Goal: Task Accomplishment & Management: Use online tool/utility

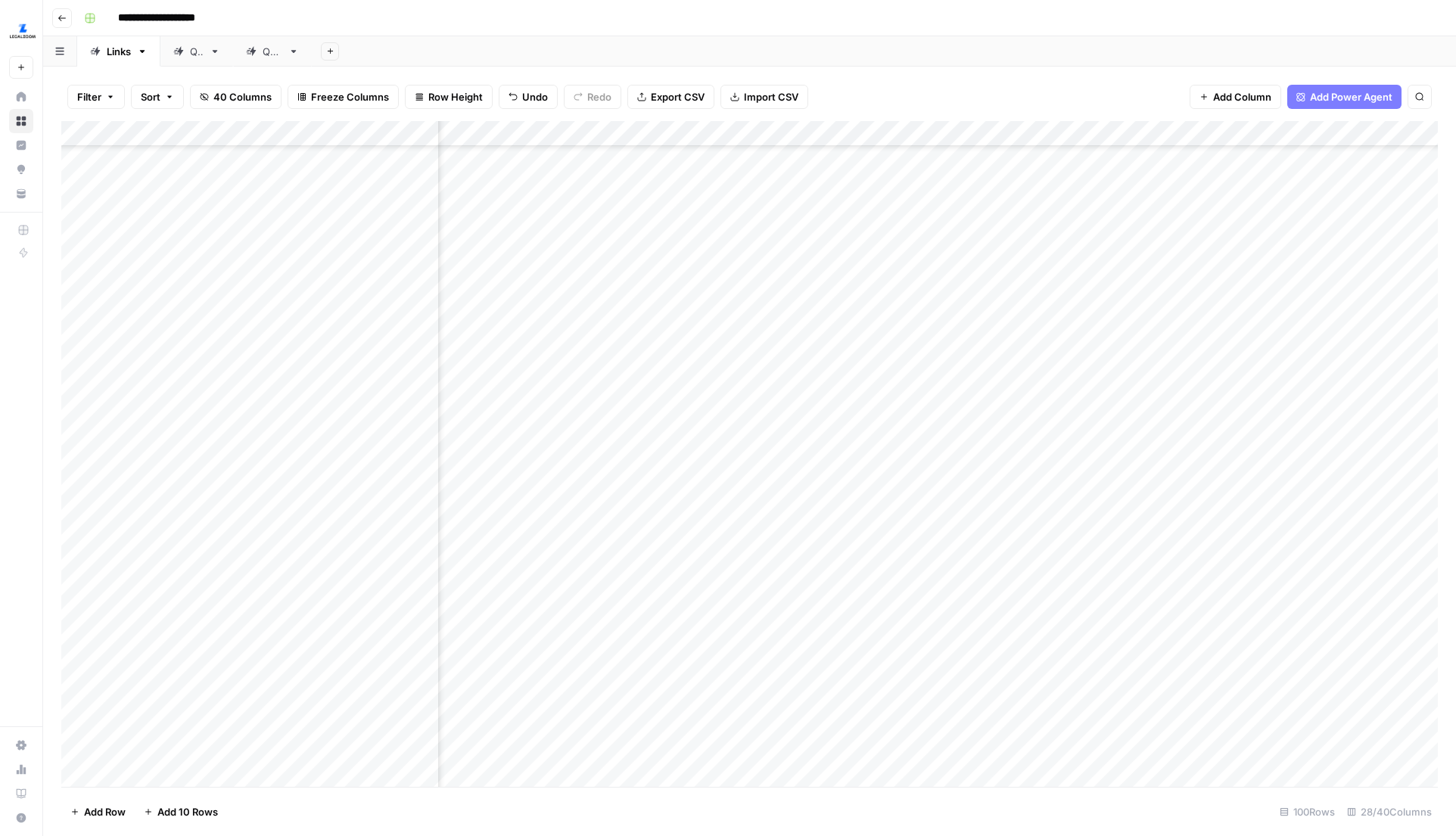
scroll to position [1883, 2466]
click at [786, 516] on div "Add Column" at bounding box center [750, 453] width 1377 height 665
click at [499, 544] on div "Add Column" at bounding box center [750, 453] width 1377 height 665
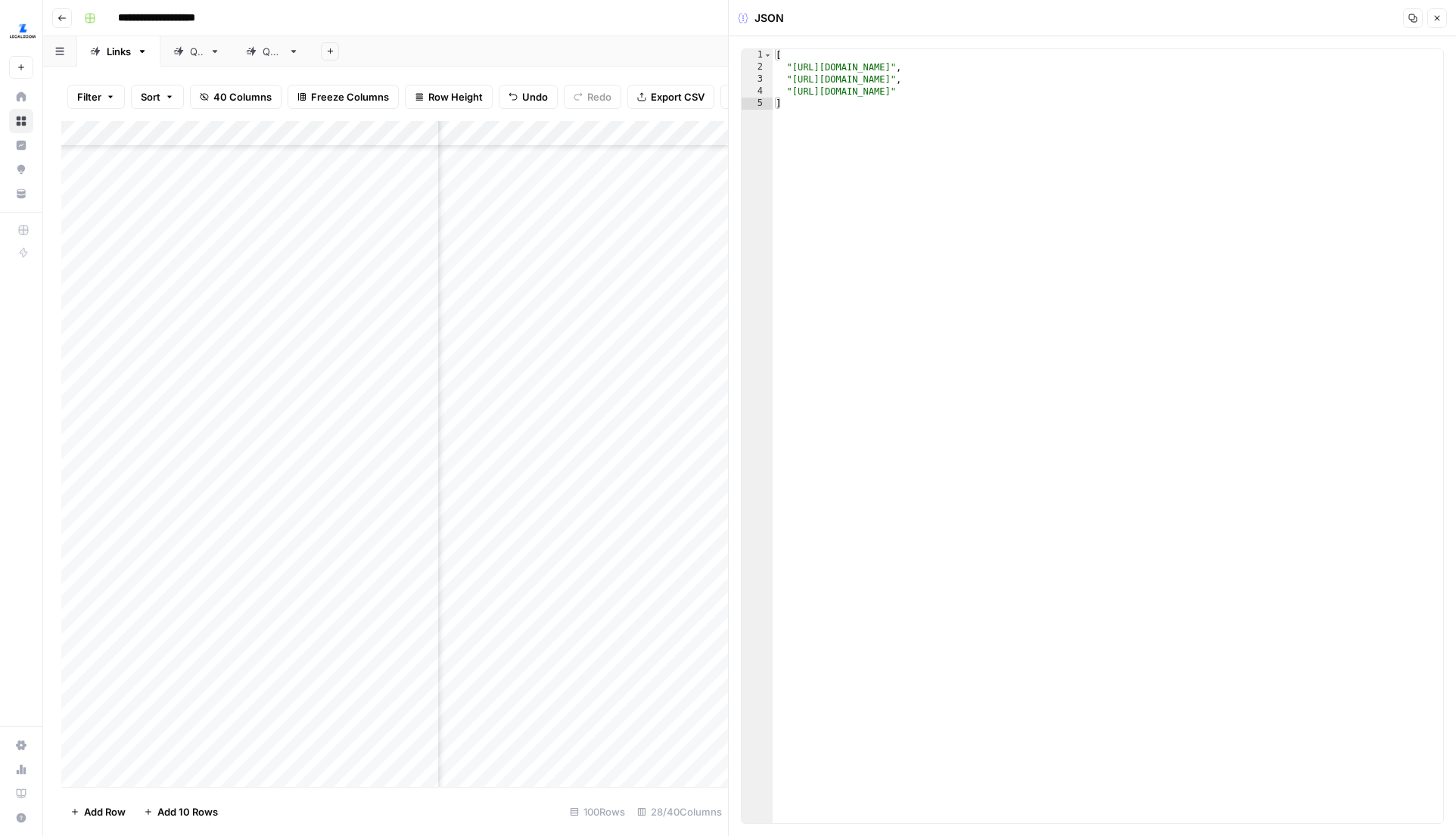
click at [1435, 14] on icon "button" at bounding box center [1436, 18] width 9 height 9
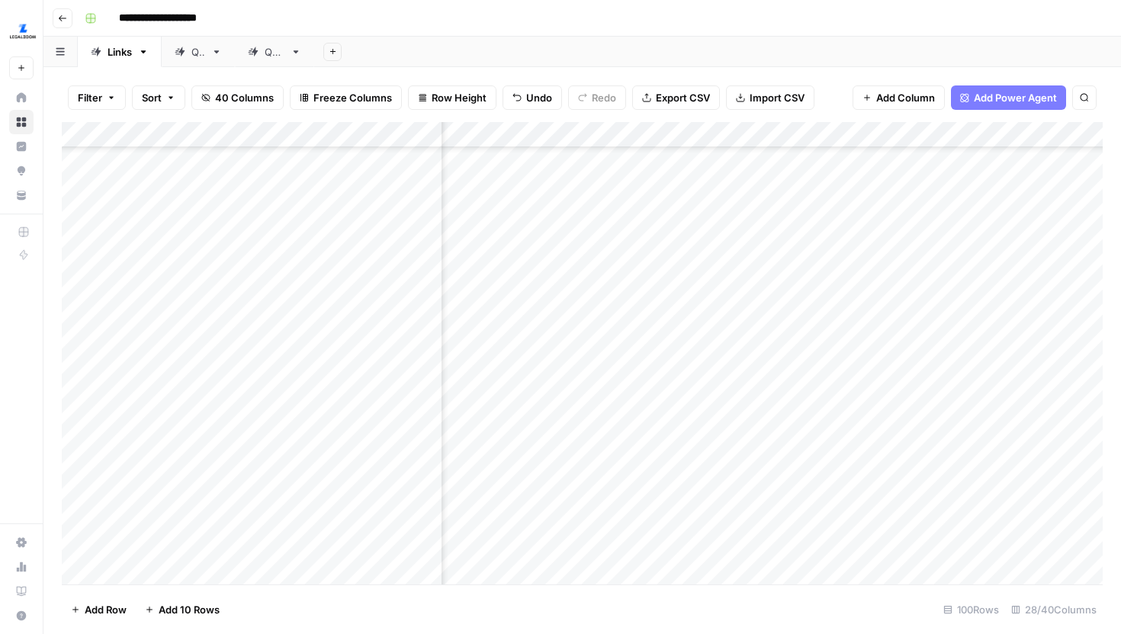
scroll to position [1335, 3364]
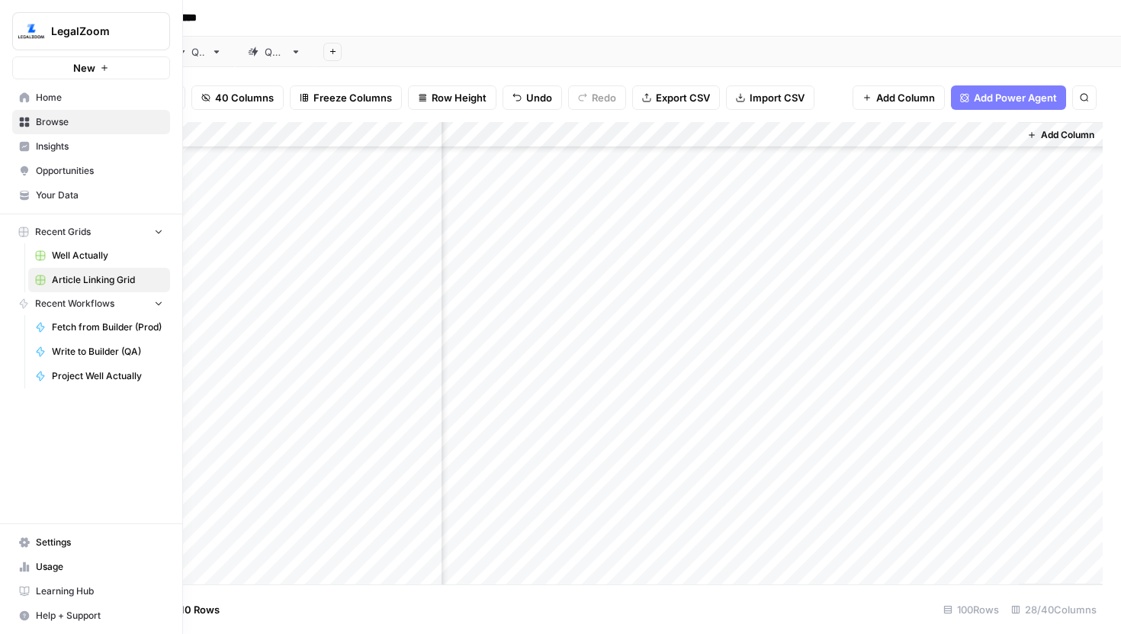
click at [24, 94] on icon at bounding box center [25, 97] width 10 height 10
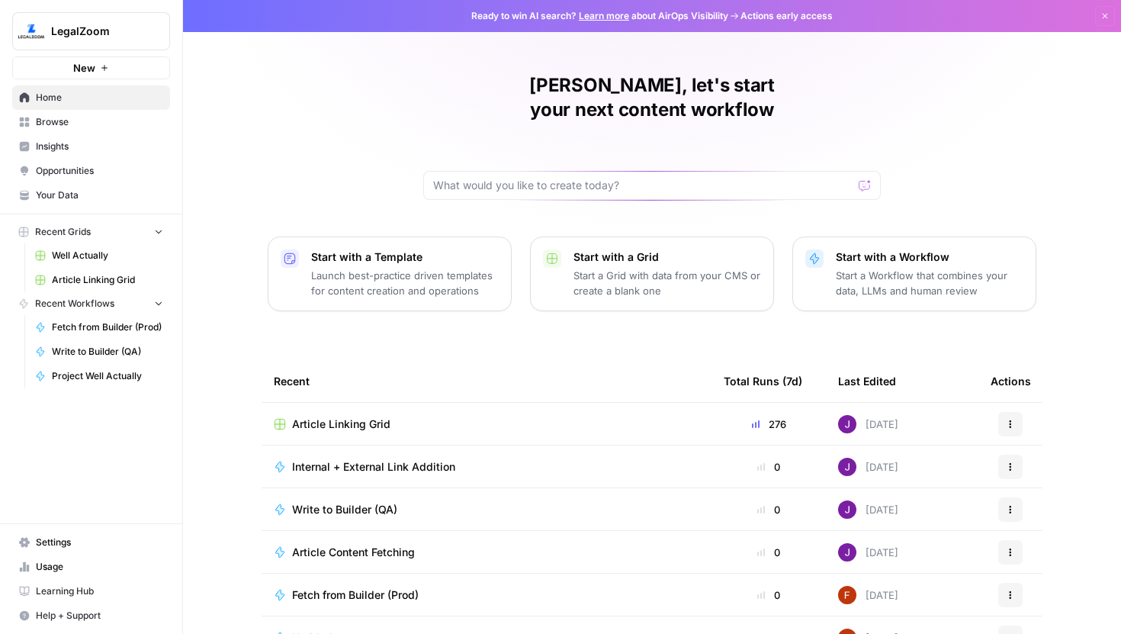
click at [79, 192] on span "Your Data" at bounding box center [99, 195] width 127 height 14
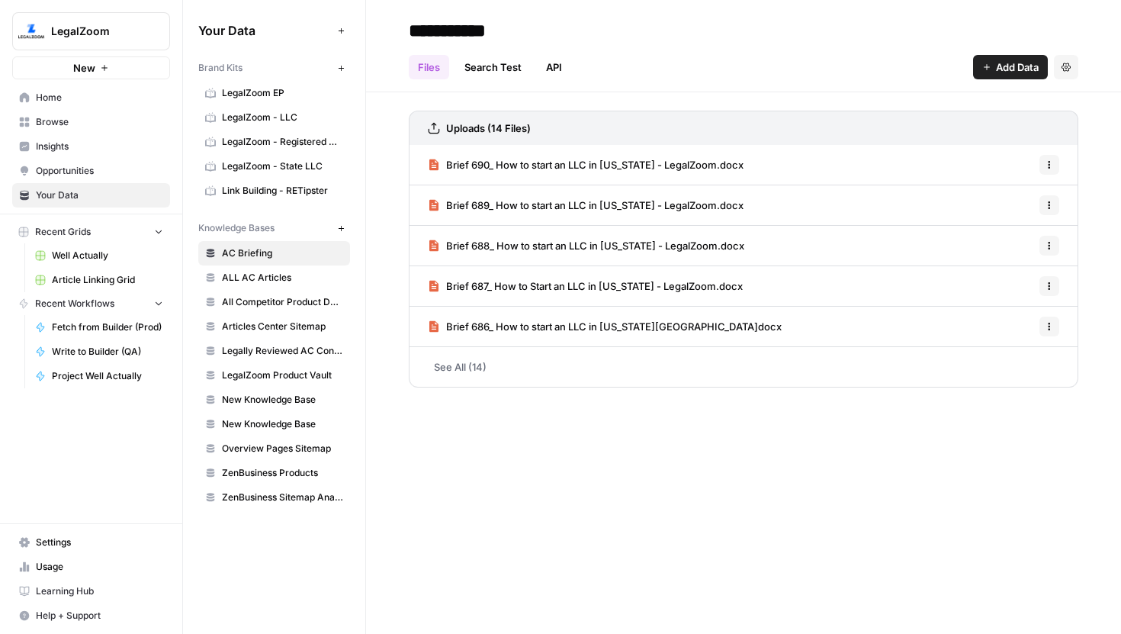
click at [295, 320] on span "Articles Center Sitemap" at bounding box center [282, 327] width 121 height 14
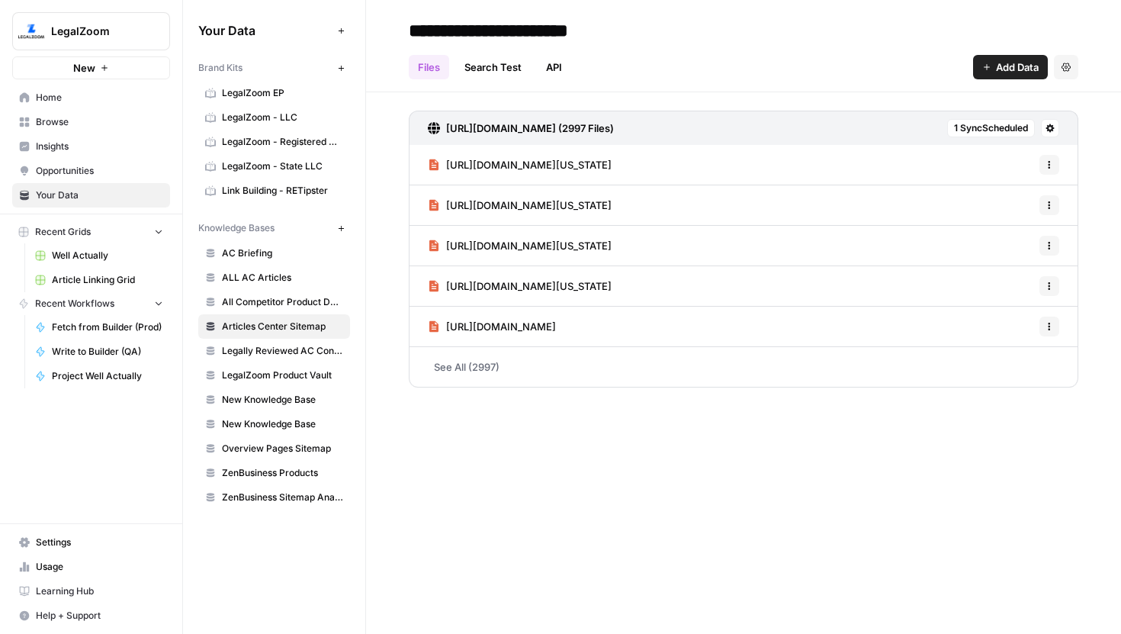
click at [269, 454] on span "Overview Pages Sitemap" at bounding box center [282, 449] width 121 height 14
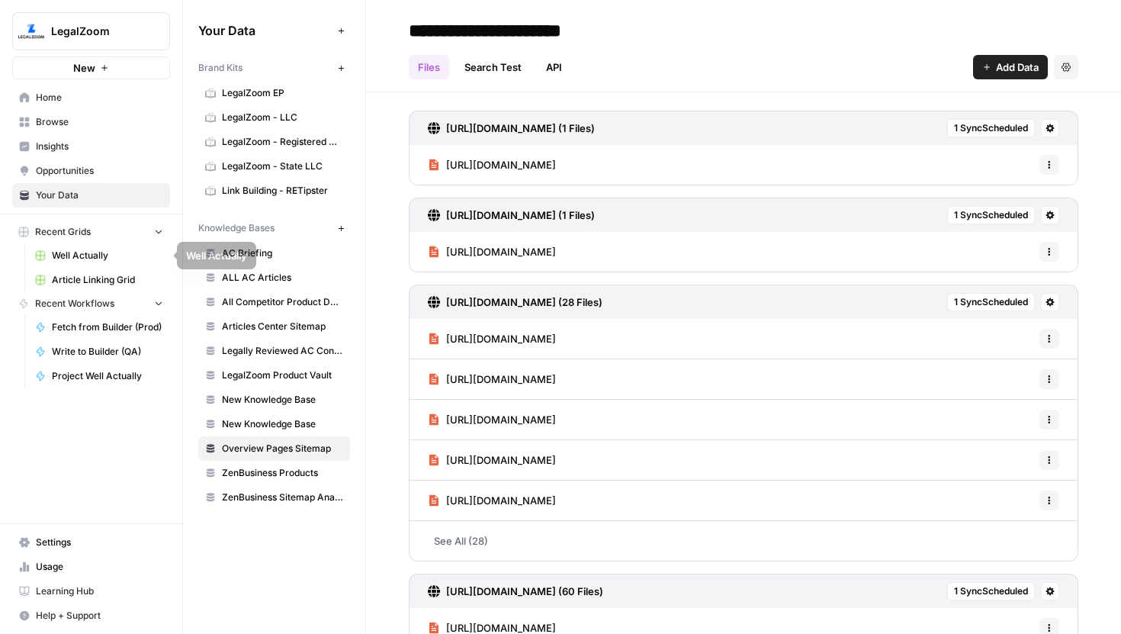
click at [91, 285] on span "Article Linking Grid" at bounding box center [107, 280] width 111 height 14
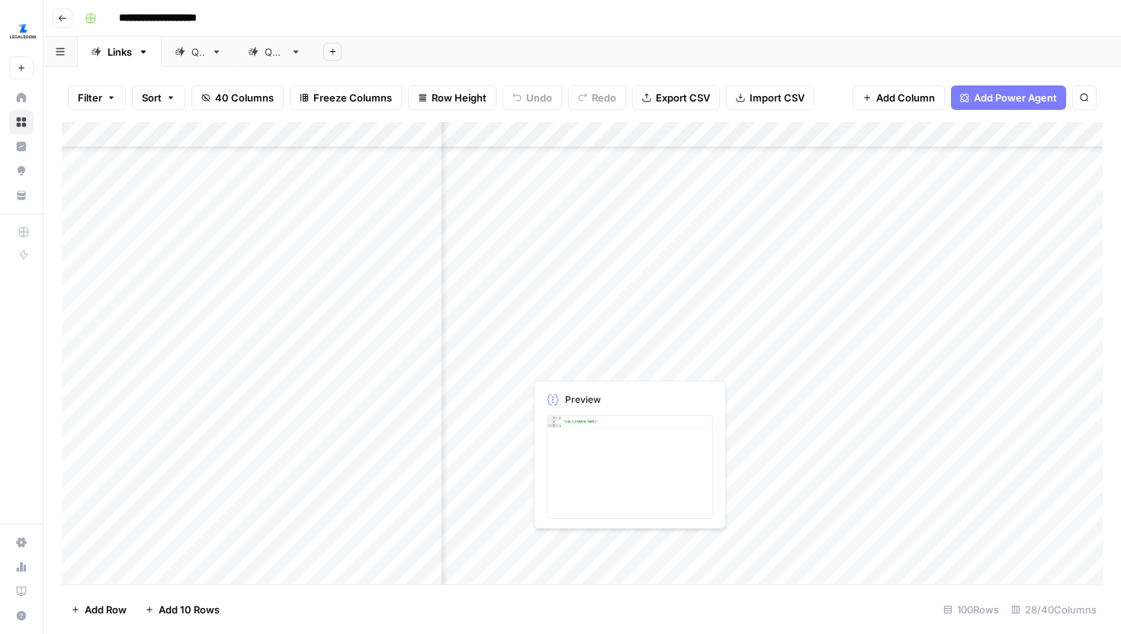
scroll to position [2067, 1095]
click at [647, 315] on div "Add Column" at bounding box center [582, 353] width 1041 height 462
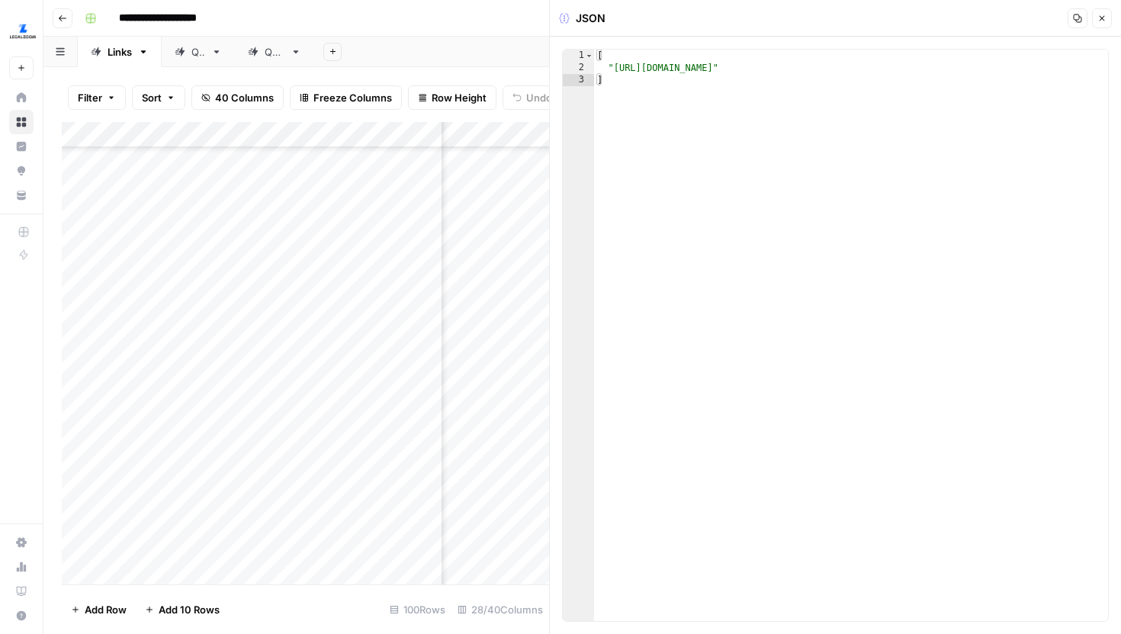
click at [1105, 21] on icon "button" at bounding box center [1102, 18] width 5 height 5
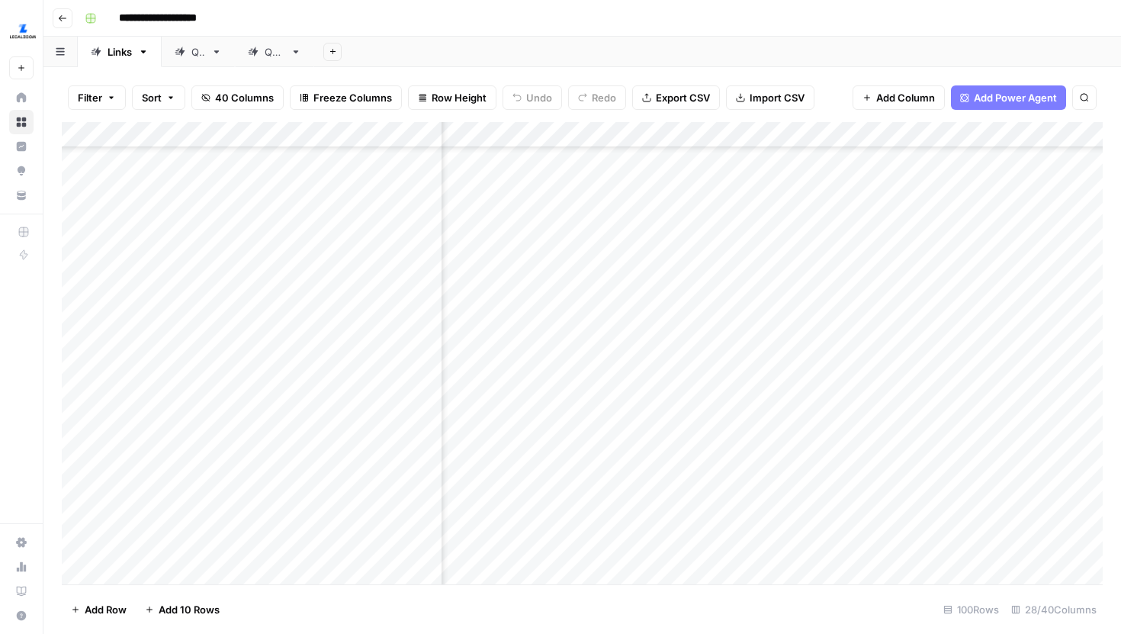
scroll to position [2207, 1095]
click at [765, 374] on div "Add Column" at bounding box center [582, 353] width 1041 height 462
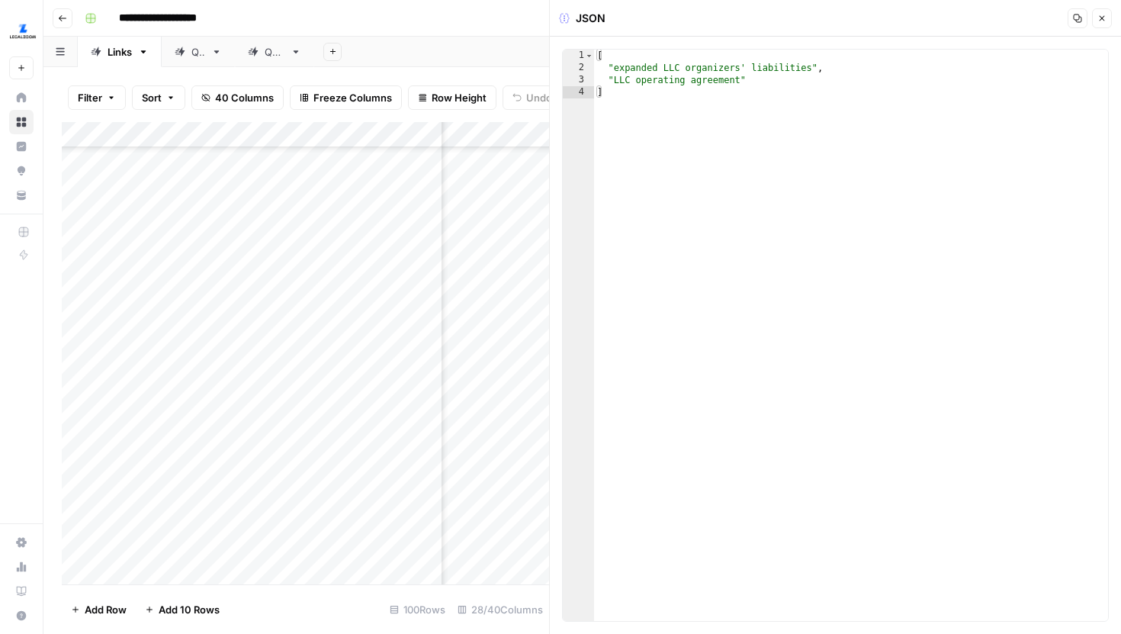
click at [1096, 21] on button "Close" at bounding box center [1102, 18] width 20 height 20
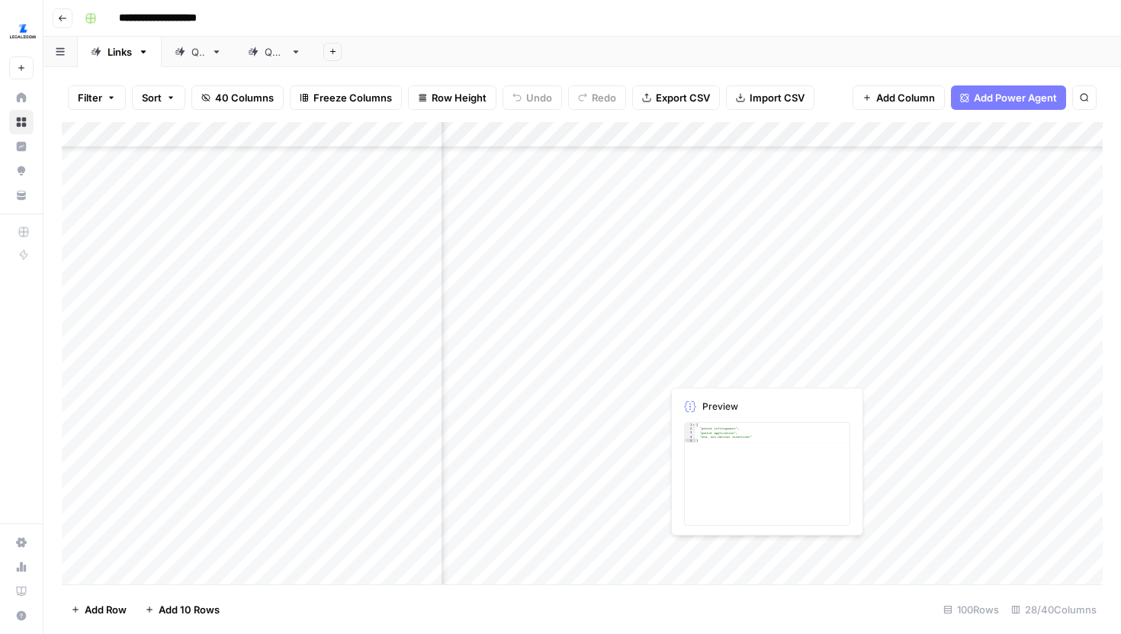
scroll to position [2713, 1095]
click at [649, 304] on div "Add Column" at bounding box center [582, 353] width 1041 height 462
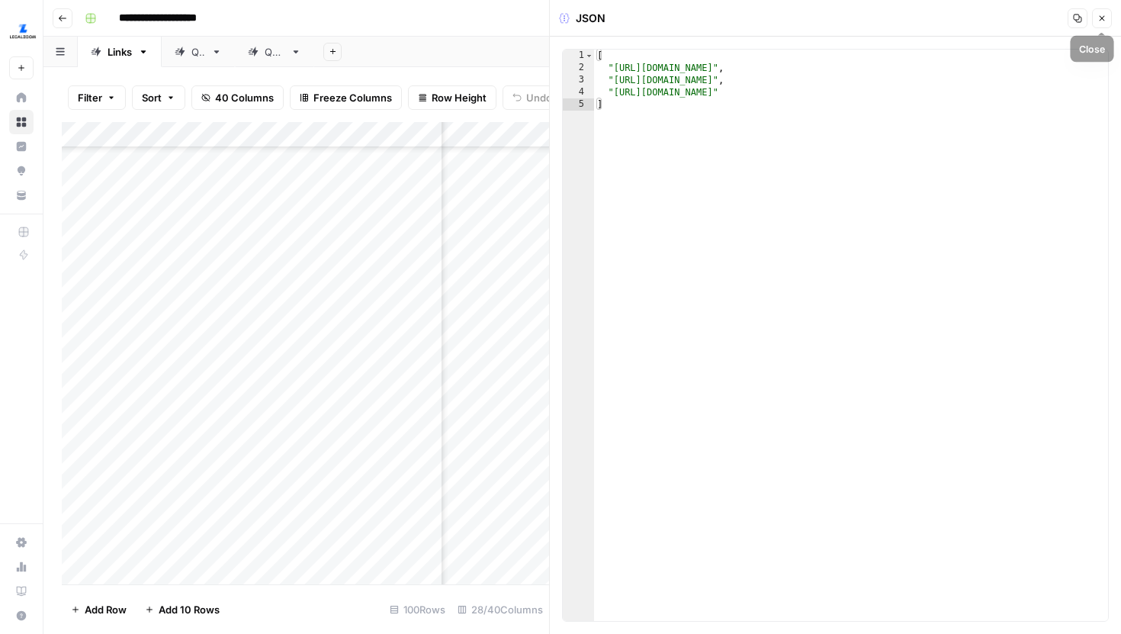
click at [1105, 23] on button "Close" at bounding box center [1102, 18] width 20 height 20
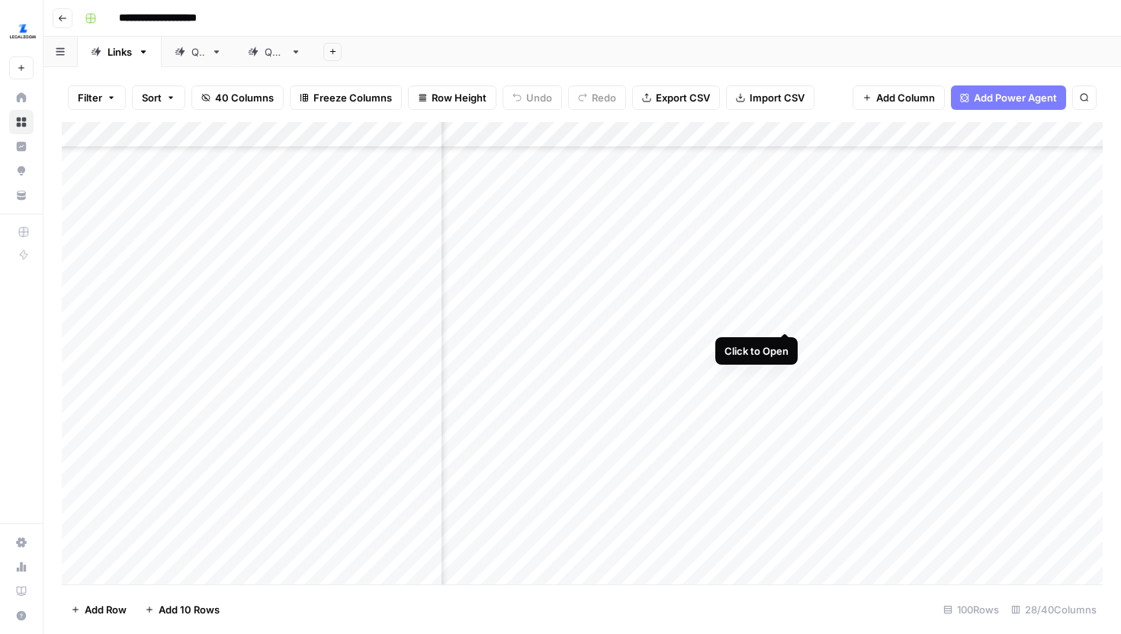
click at [785, 302] on div "Add Column" at bounding box center [582, 353] width 1041 height 462
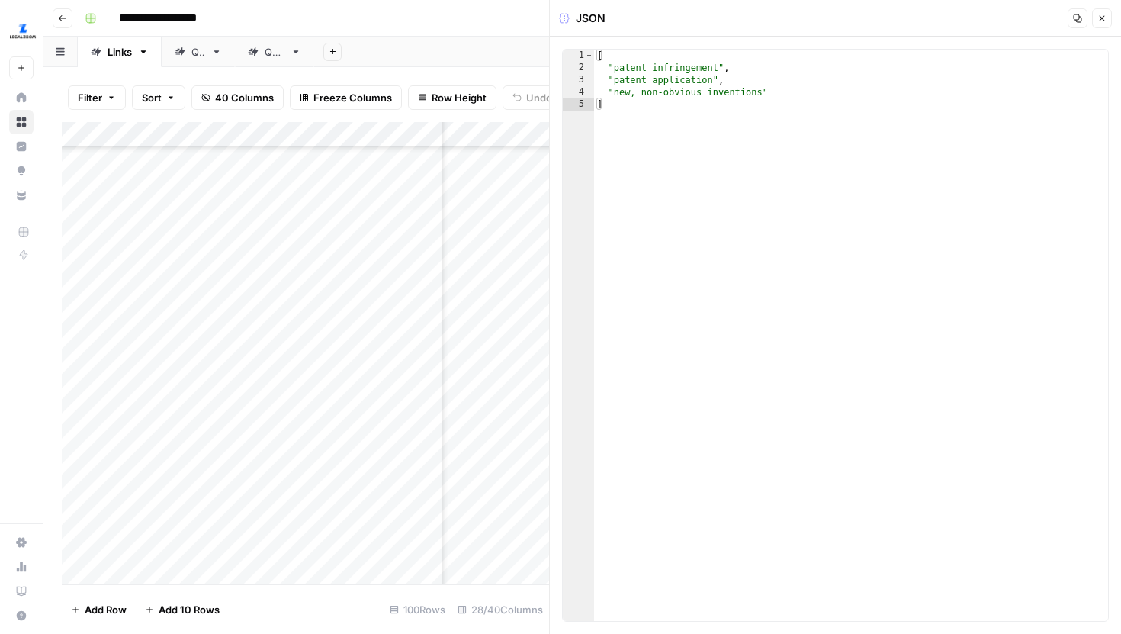
type textarea "**********"
drag, startPoint x: 681, startPoint y: 68, endPoint x: 740, endPoint y: 69, distance: 59.5
click at [740, 68] on div "[ "patent infringement" , "patent application" , "new, non-obvious inventions" ]" at bounding box center [851, 348] width 514 height 596
click at [1097, 18] on button "Close" at bounding box center [1102, 18] width 20 height 20
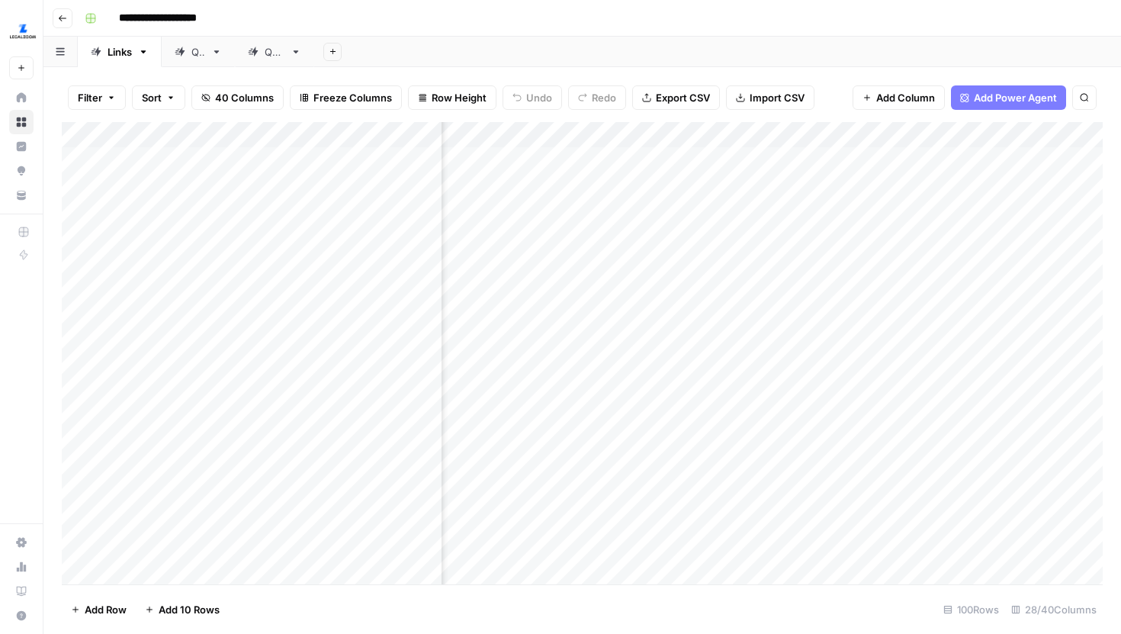
scroll to position [0, 483]
click at [613, 159] on div "Add Column" at bounding box center [582, 353] width 1041 height 462
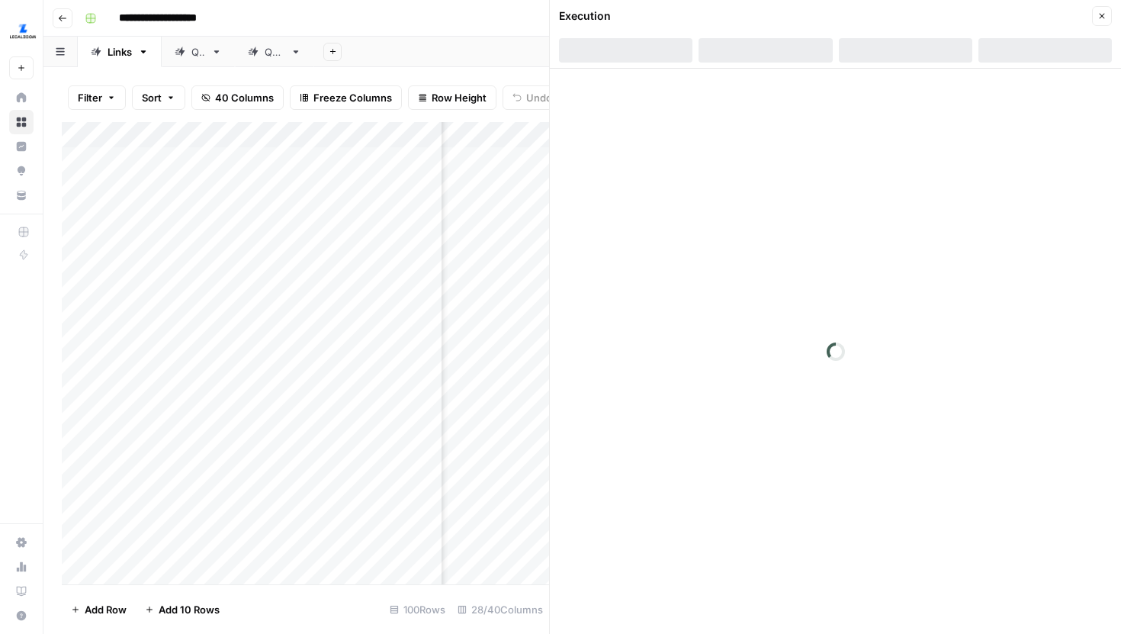
click at [1103, 15] on icon "button" at bounding box center [1102, 15] width 9 height 9
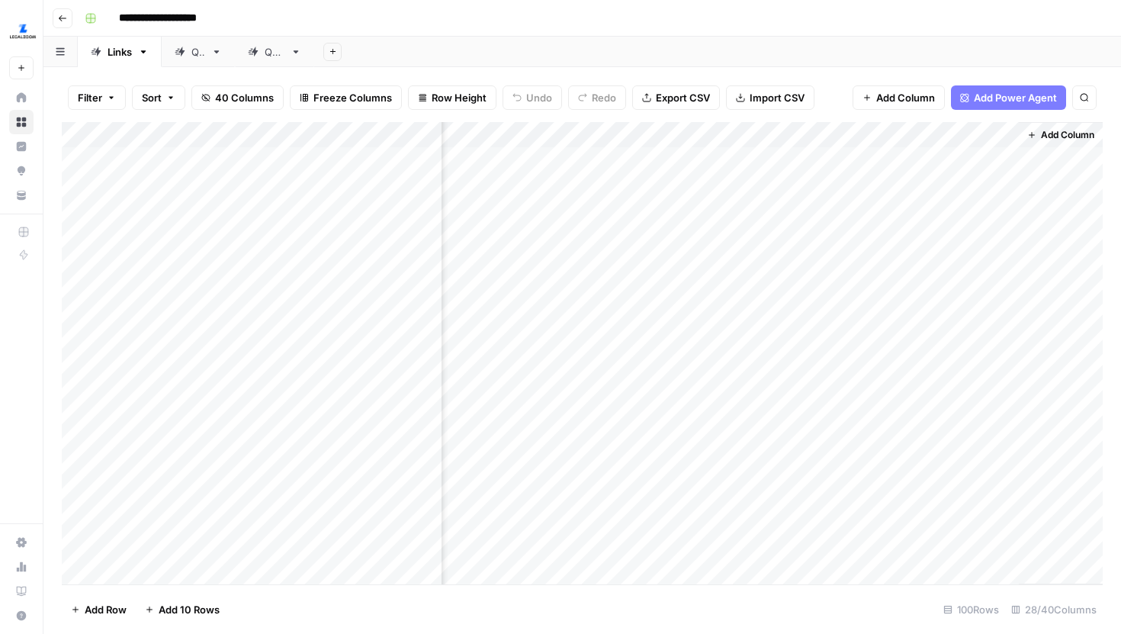
scroll to position [0, 3306]
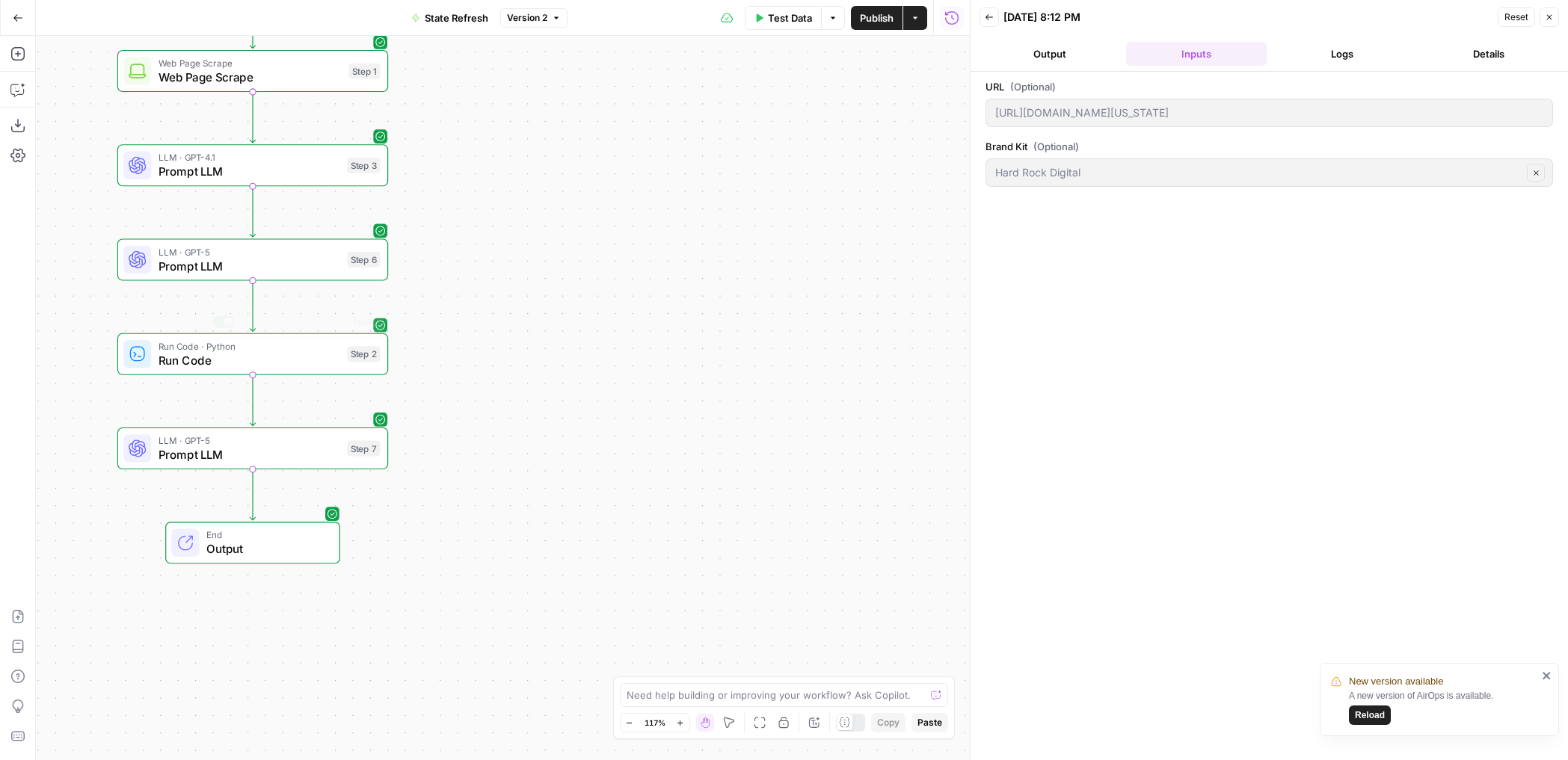
click at [276, 453] on span "Prompt LLM" at bounding box center [249, 454] width 181 height 18
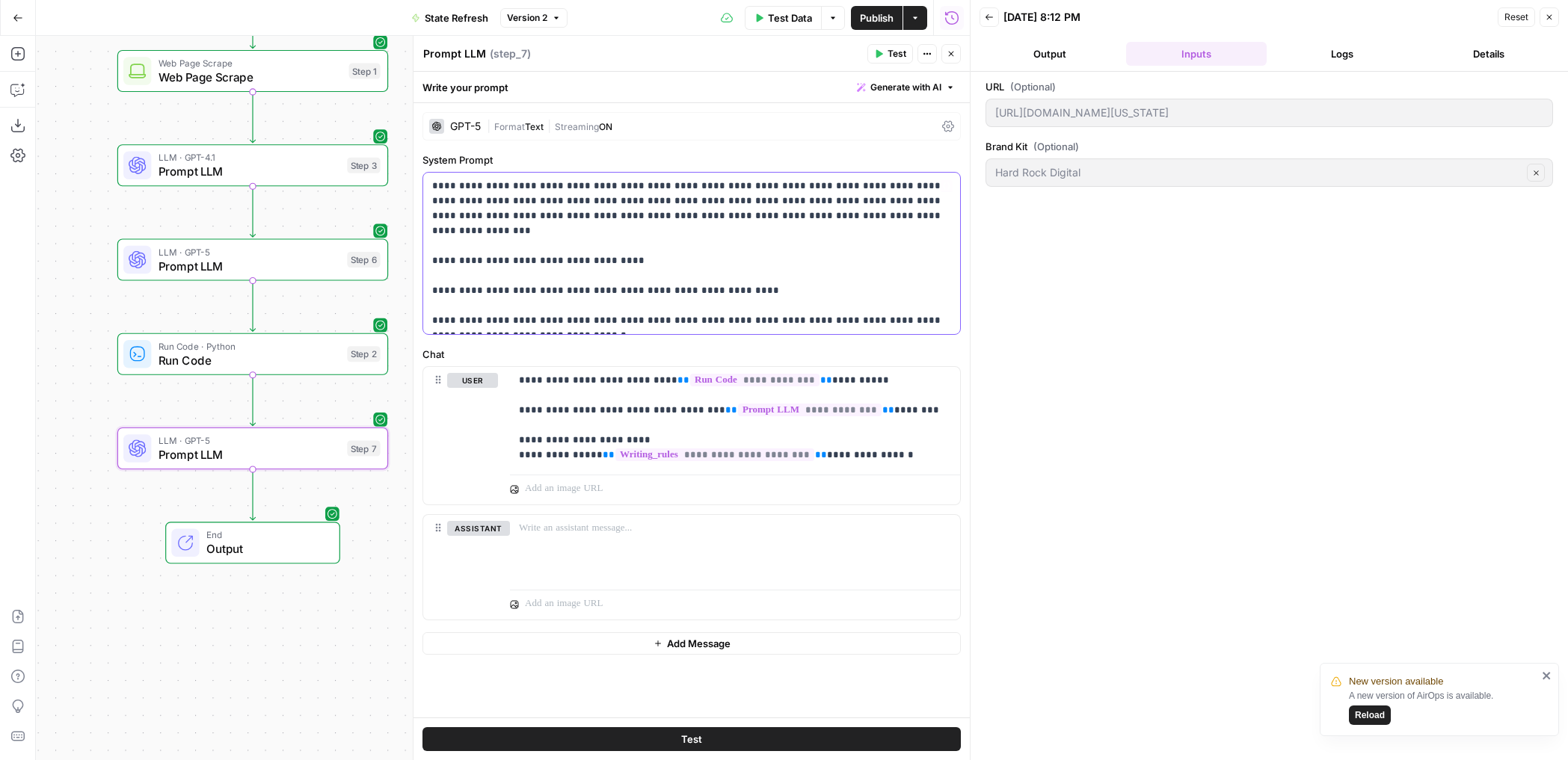
click at [603, 326] on p "**********" at bounding box center [691, 253] width 518 height 150
click at [711, 277] on p "**********" at bounding box center [691, 253] width 518 height 150
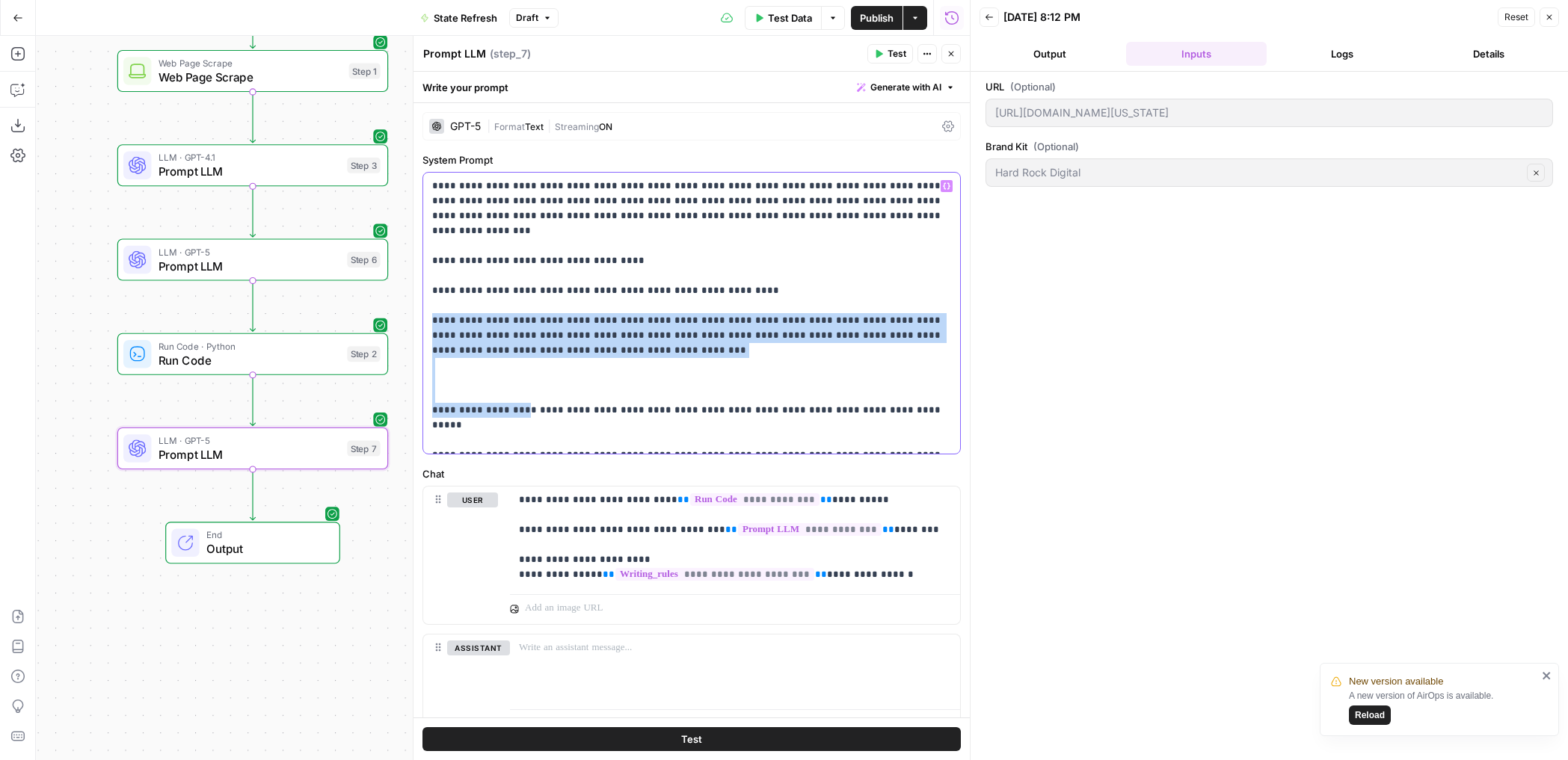
drag, startPoint x: 520, startPoint y: 396, endPoint x: 551, endPoint y: 339, distance: 64.9
click at [551, 339] on p "**********" at bounding box center [691, 312] width 518 height 269
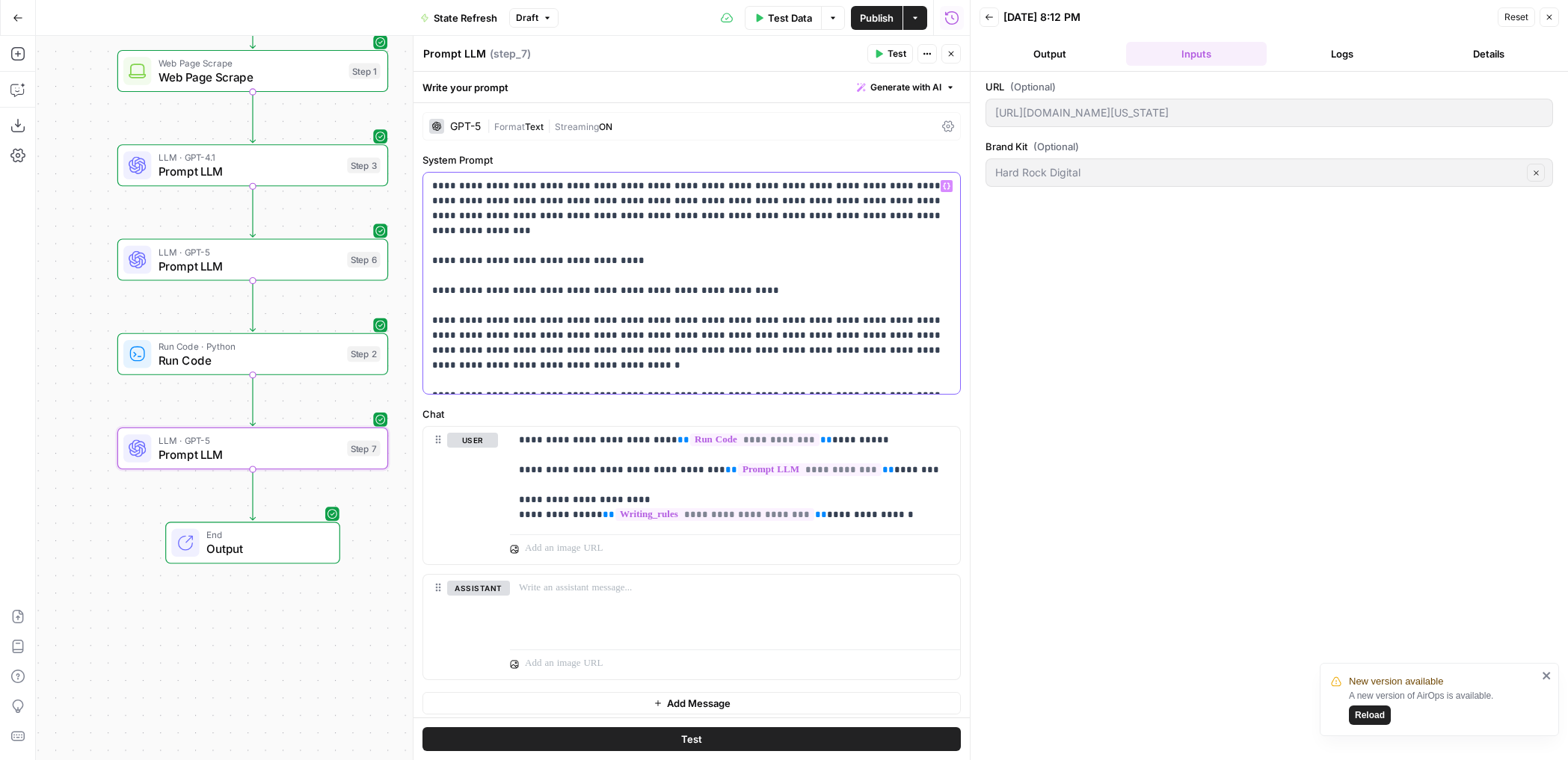
click at [885, 332] on div "**********" at bounding box center [692, 283] width 537 height 221
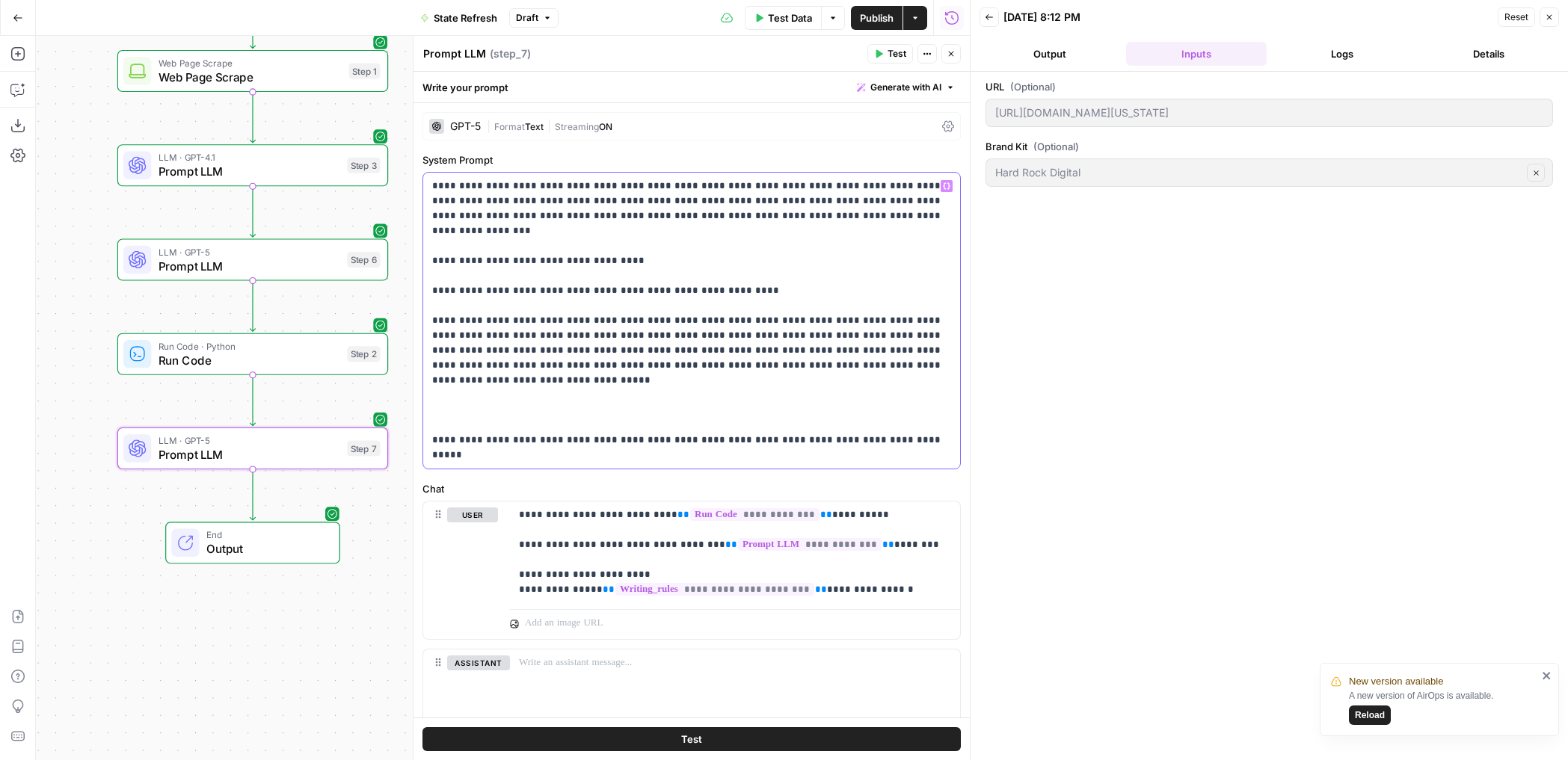
click at [577, 391] on p "**********" at bounding box center [691, 320] width 518 height 284
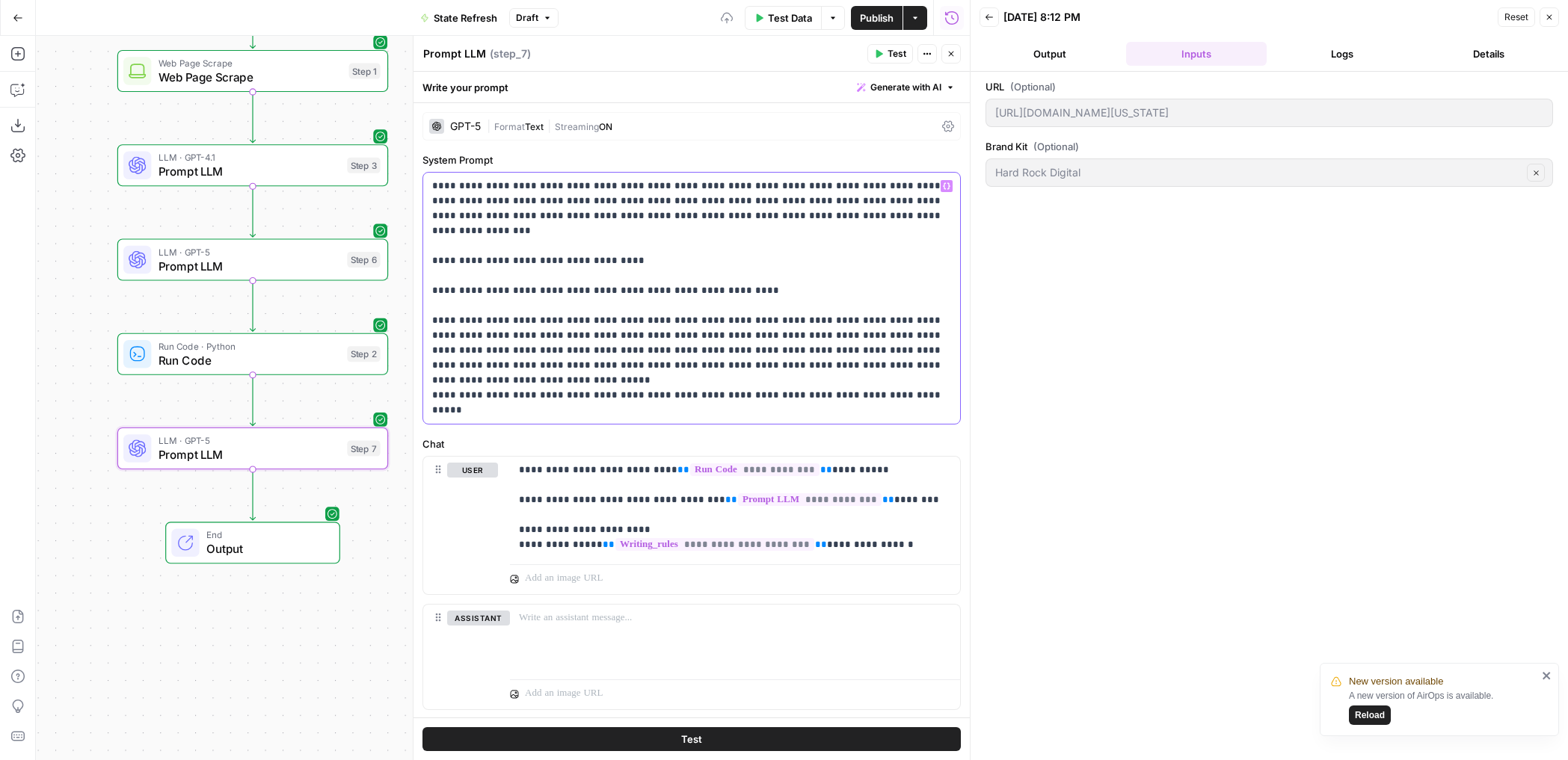
click at [481, 348] on p "**********" at bounding box center [691, 298] width 518 height 239
click at [857, 355] on p "**********" at bounding box center [691, 298] width 518 height 239
click at [885, 362] on p "**********" at bounding box center [691, 298] width 518 height 239
click at [881, 51] on icon "button" at bounding box center [878, 53] width 9 height 9
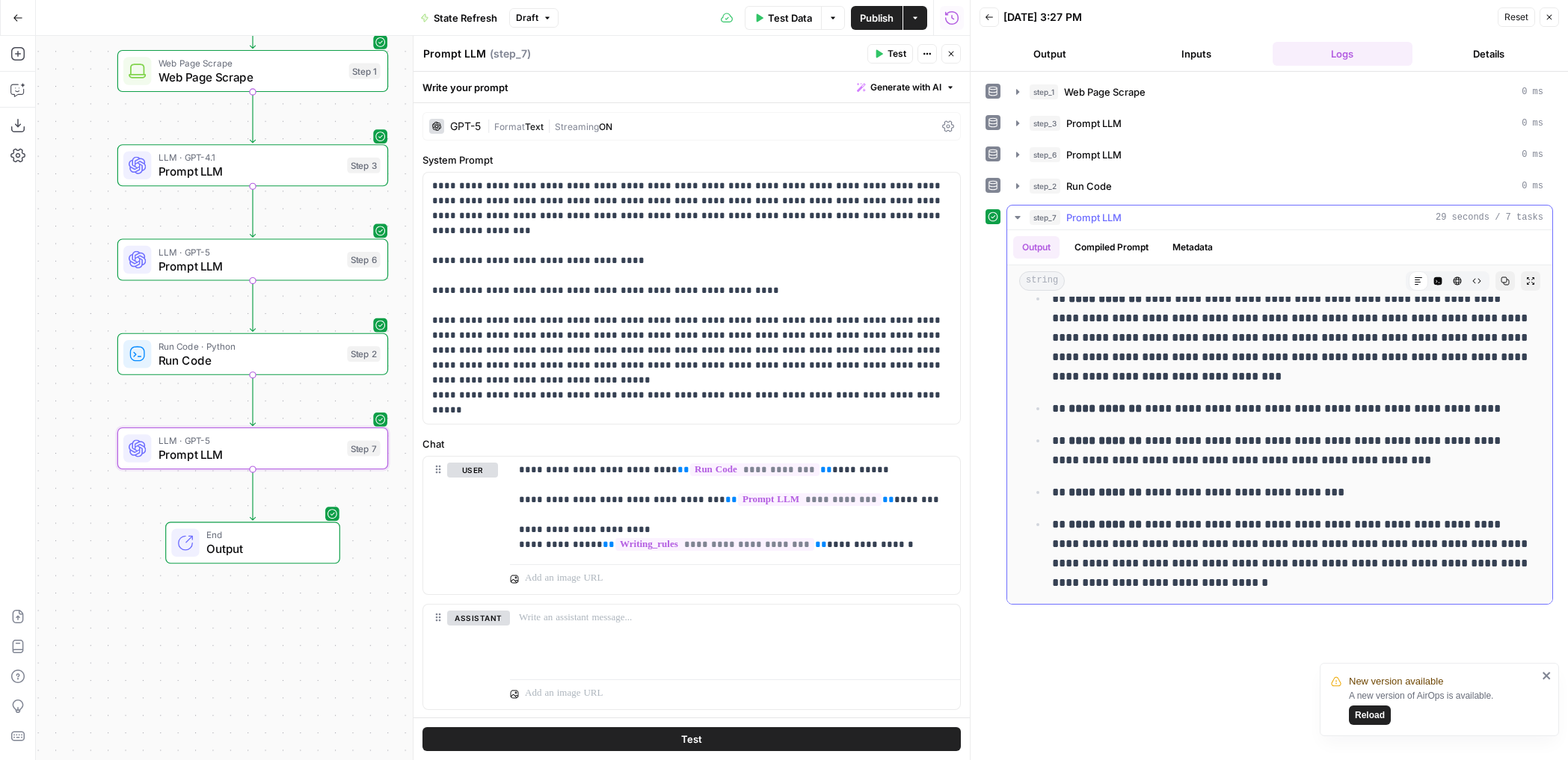
scroll to position [57, 0]
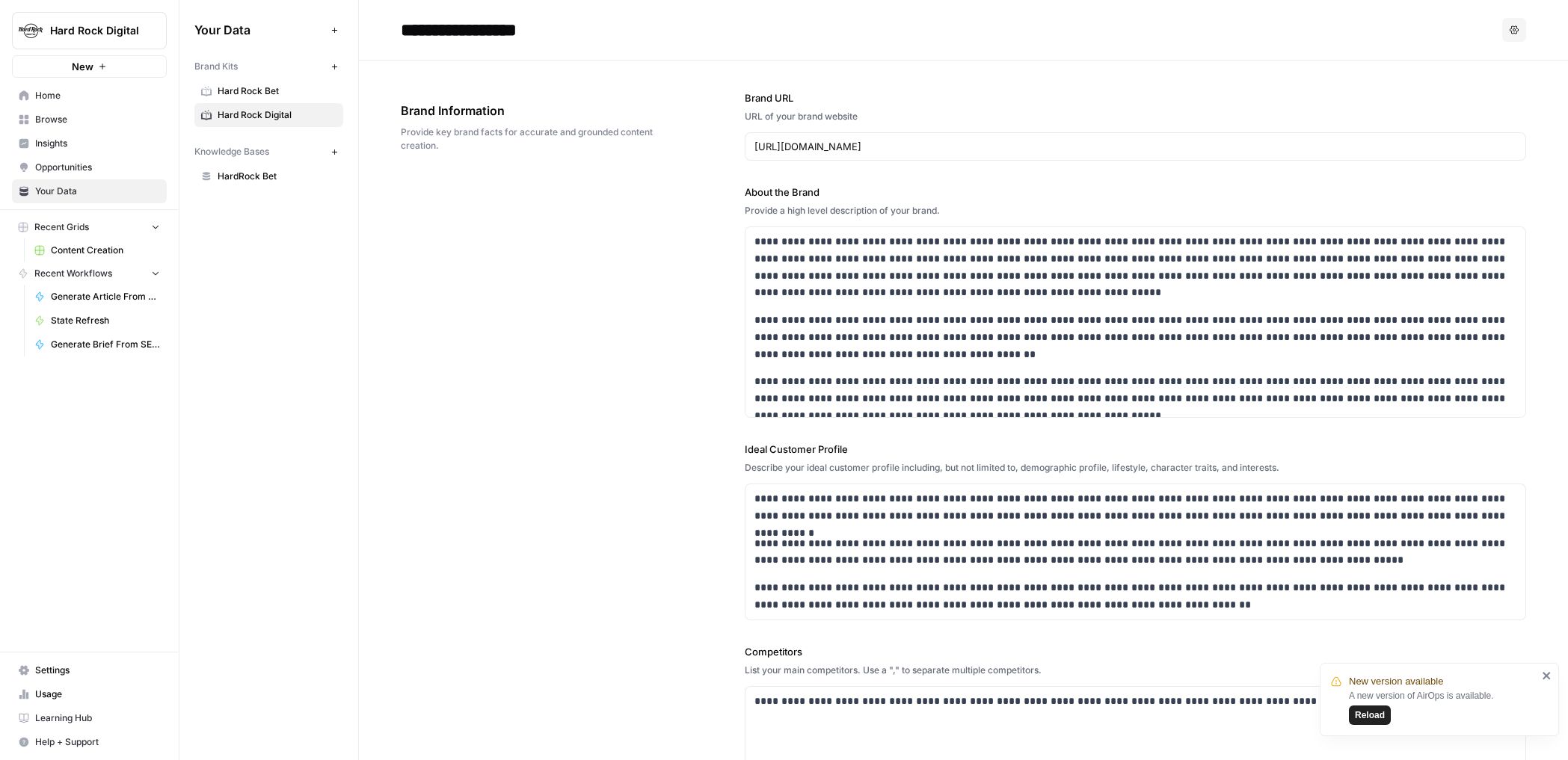
click at [70, 115] on span "Browse" at bounding box center [97, 119] width 124 height 14
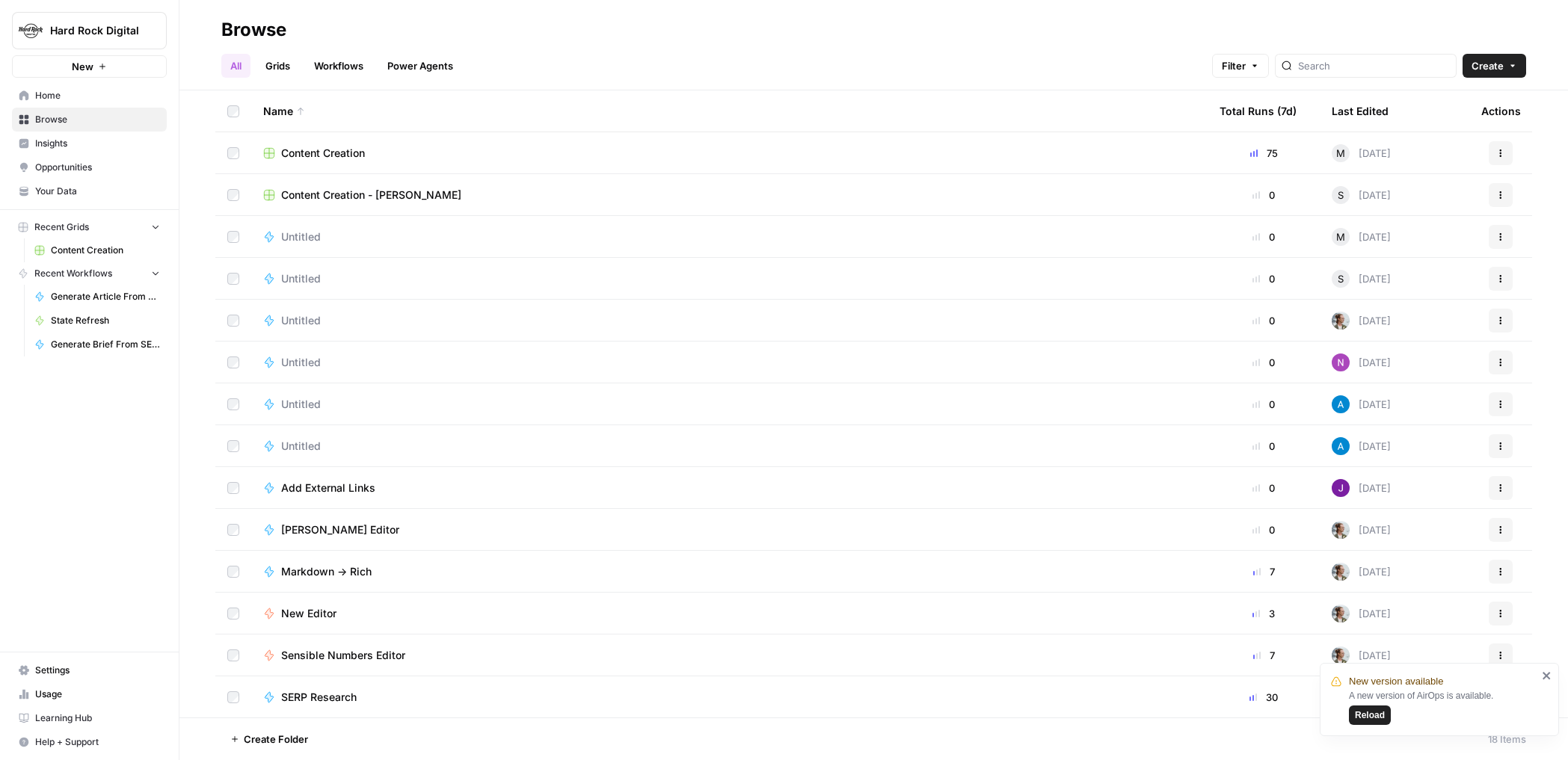
scroll to position [168, 0]
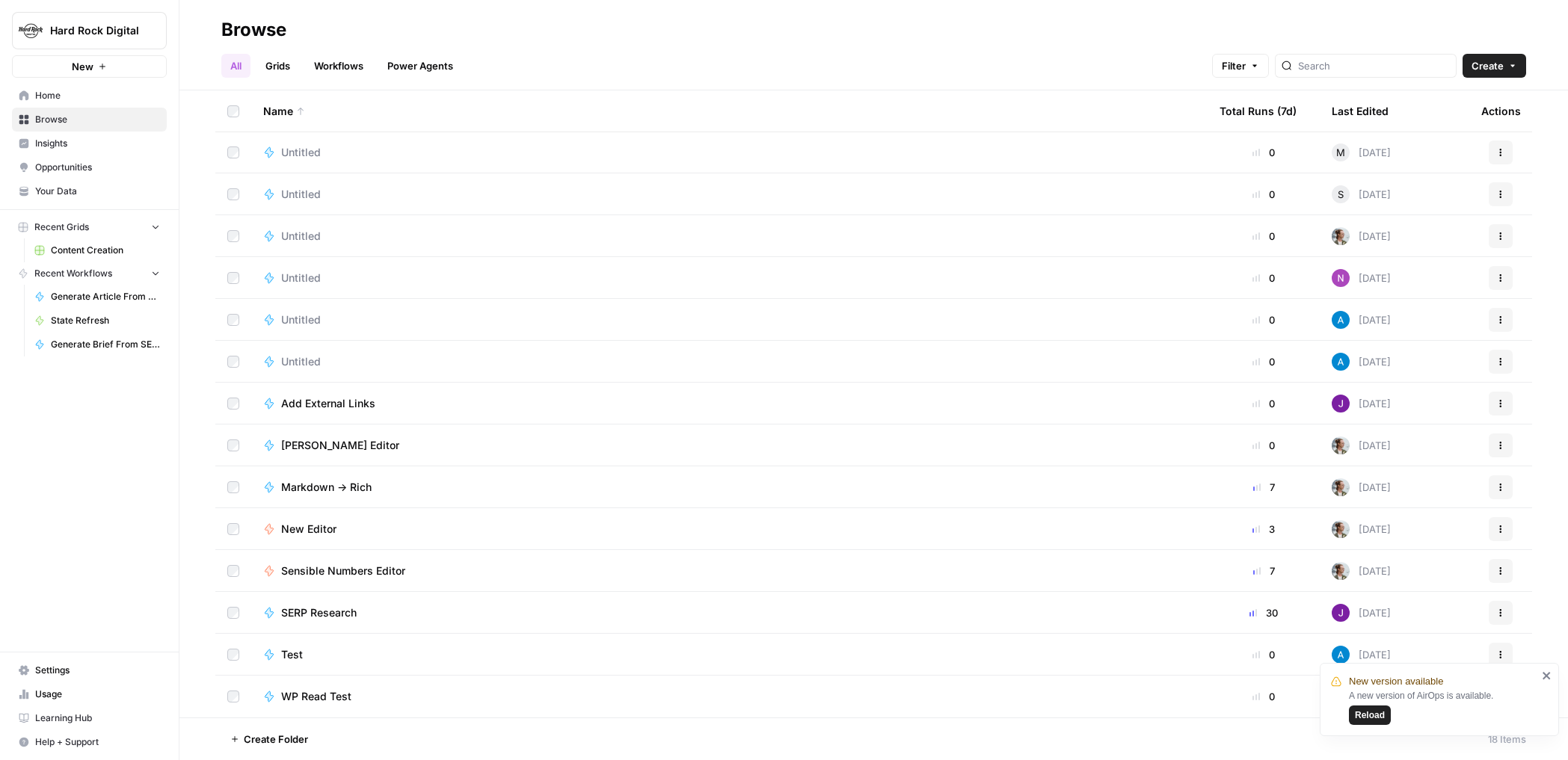
click at [277, 59] on link "Grids" at bounding box center [277, 66] width 42 height 24
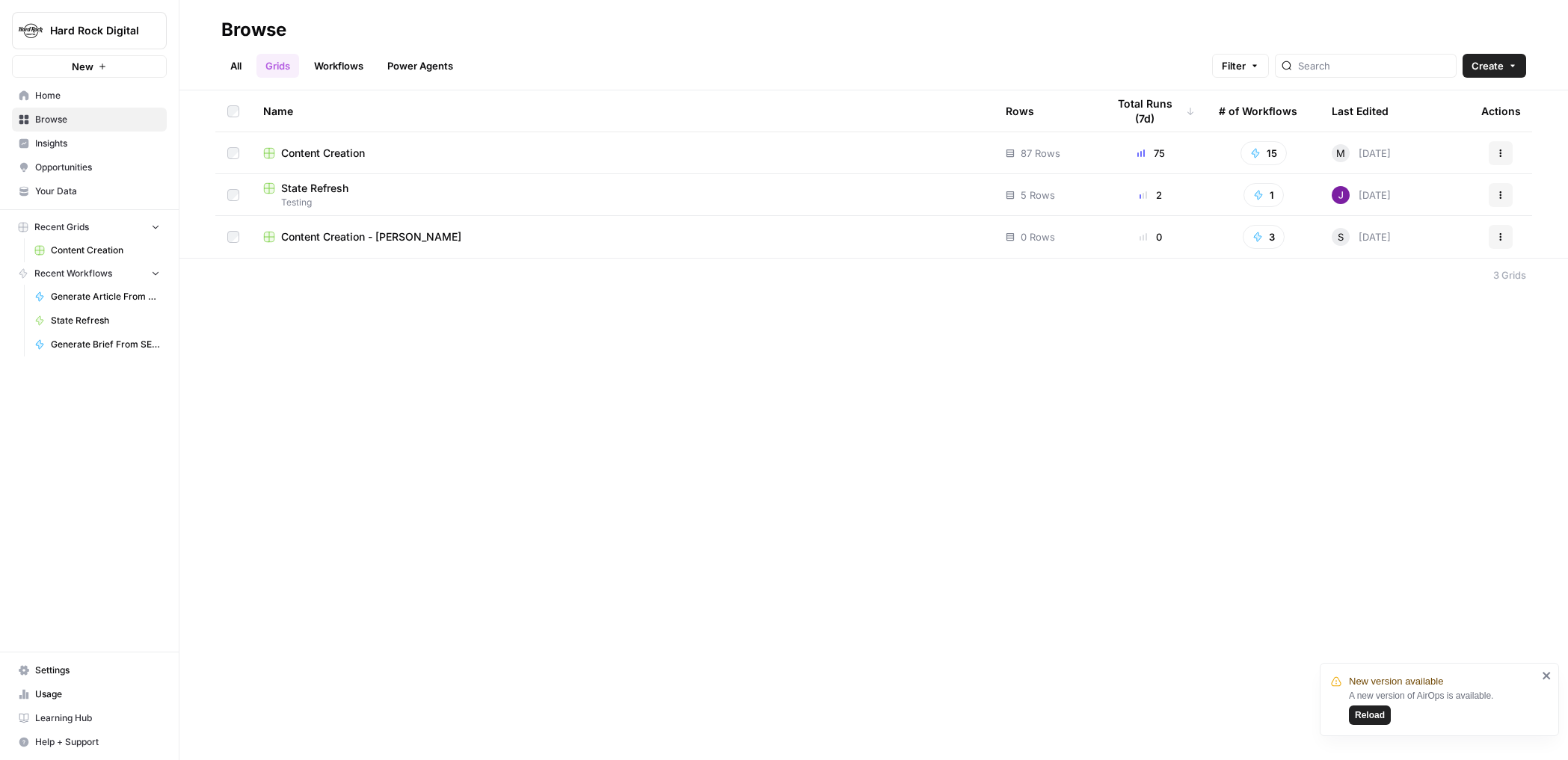
click at [319, 186] on span "State Refresh" at bounding box center [315, 188] width 68 height 15
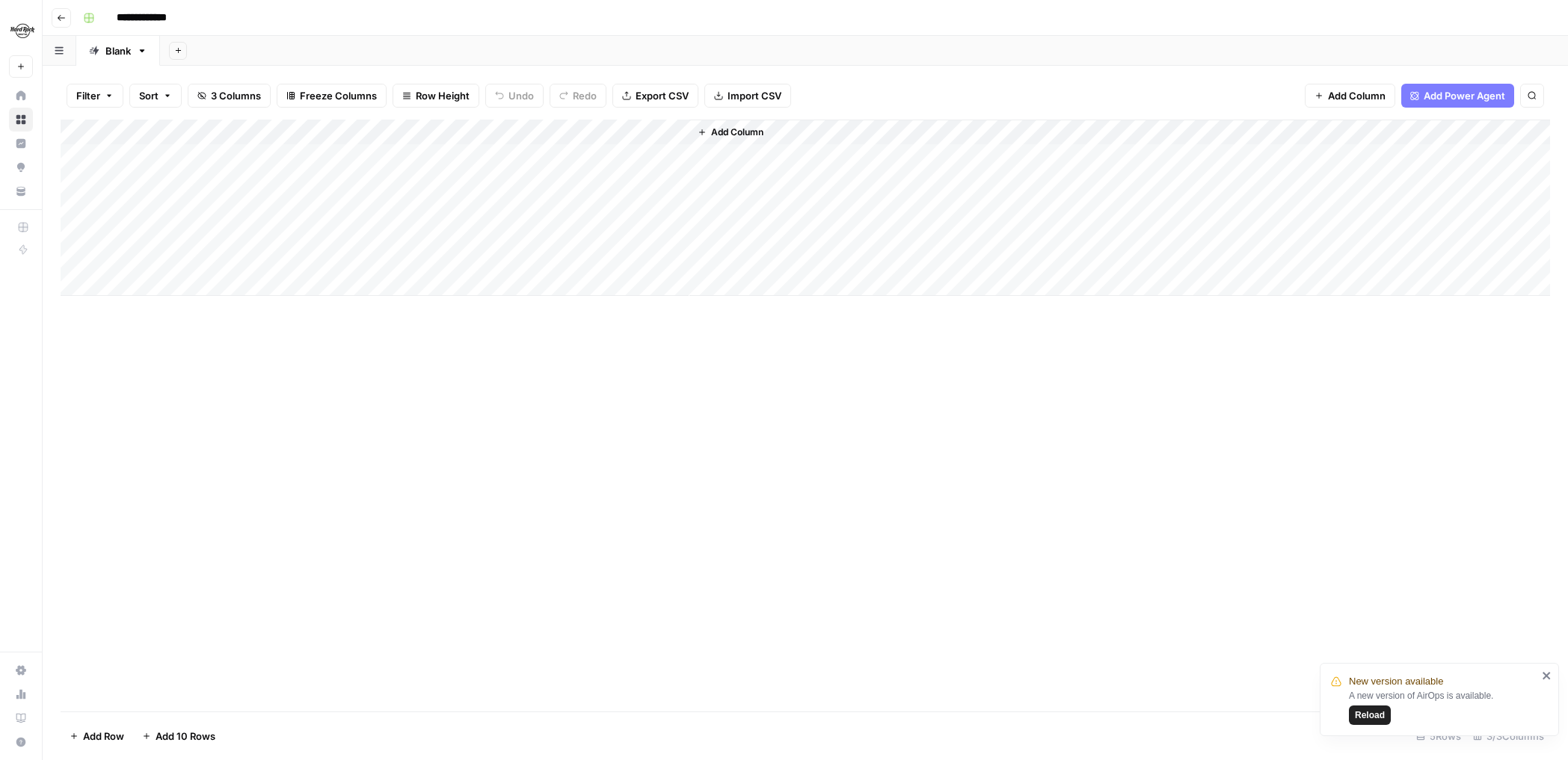
click at [675, 179] on div "Add Column" at bounding box center [806, 208] width 1490 height 176
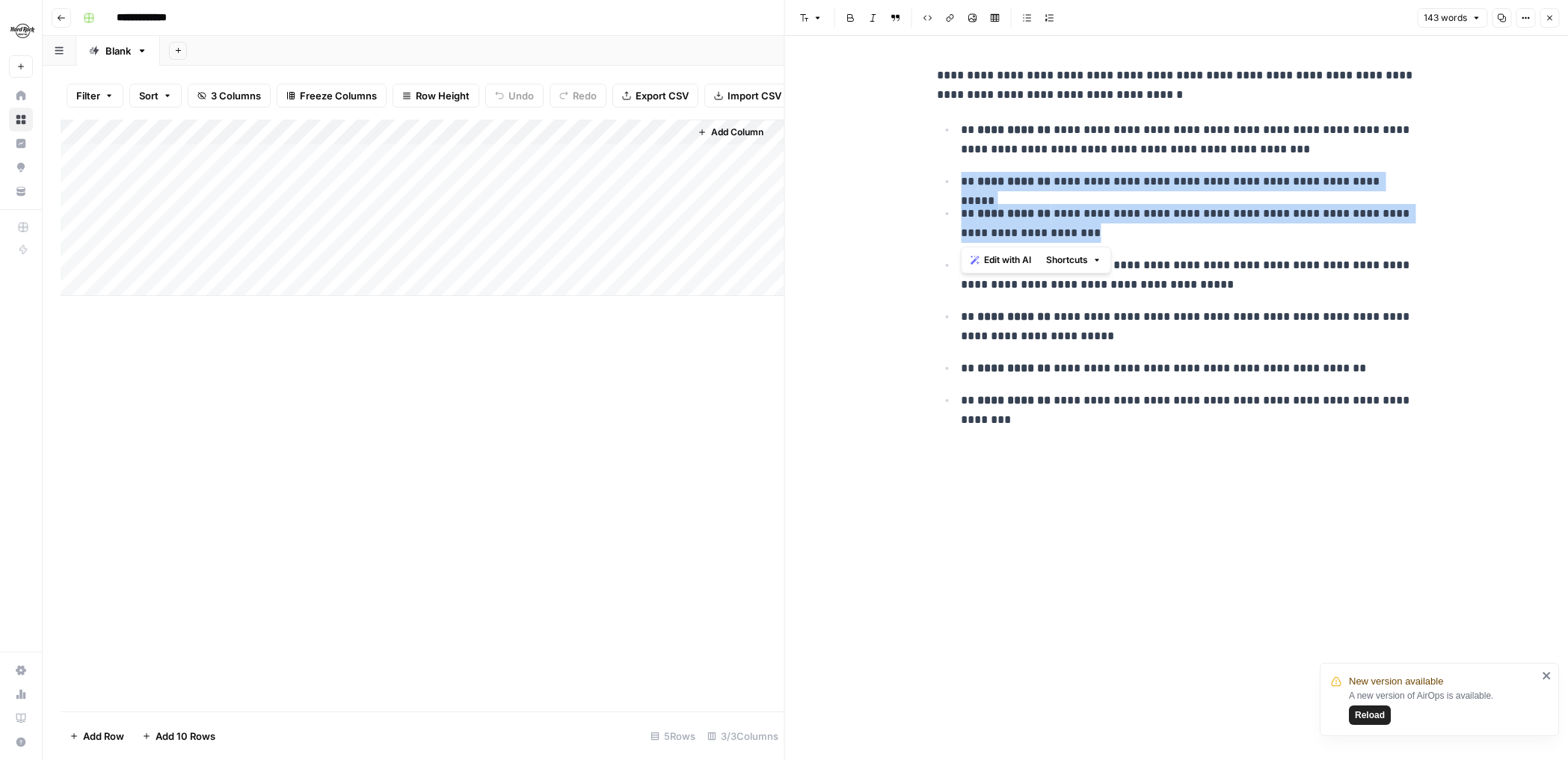
drag, startPoint x: 1131, startPoint y: 241, endPoint x: 939, endPoint y: 181, distance: 201.2
click at [939, 181] on ul "**********" at bounding box center [1176, 274] width 478 height 310
click at [523, 179] on div "Add Column" at bounding box center [422, 208] width 723 height 176
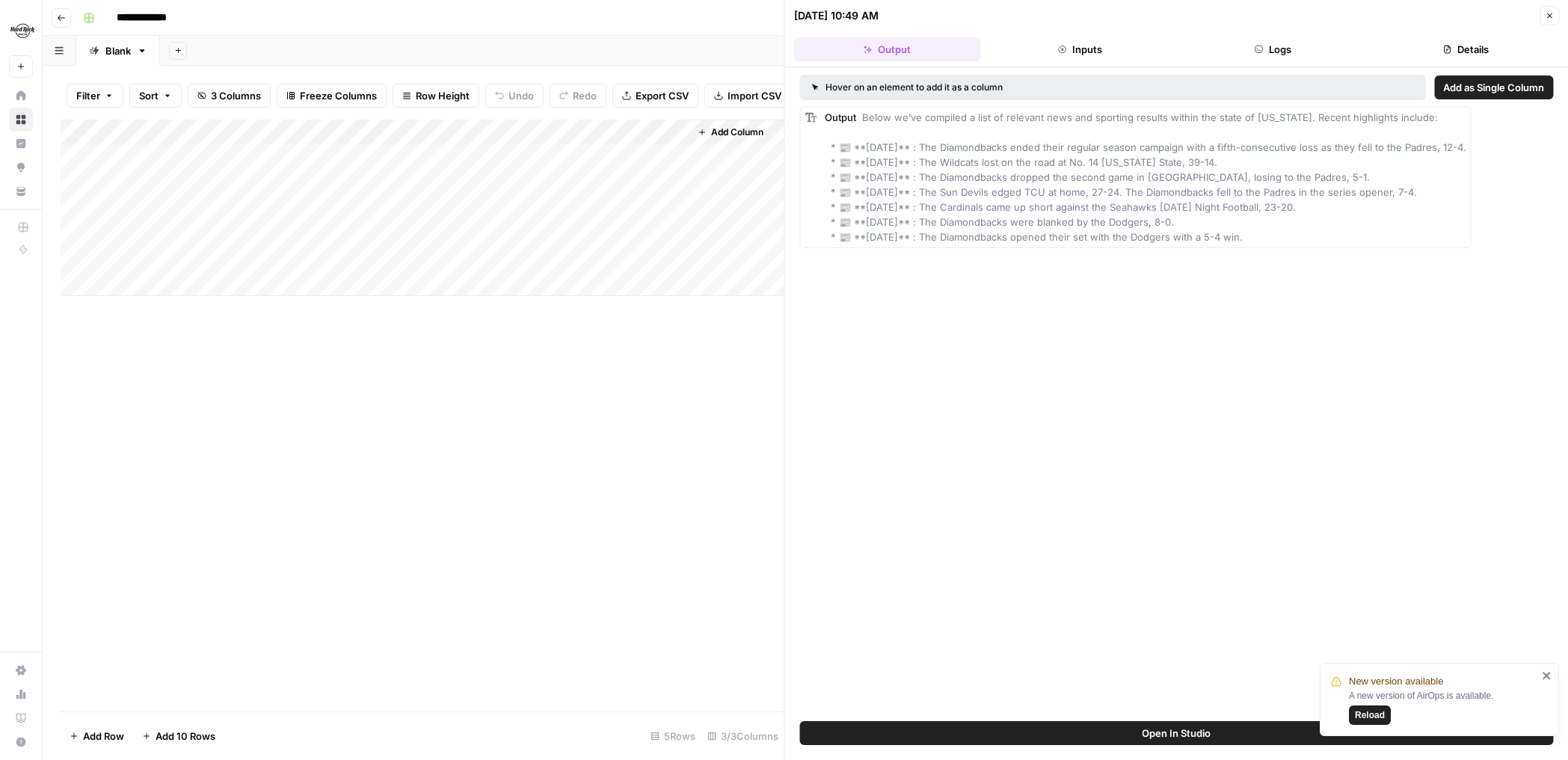
click at [1042, 725] on button "Open In Studio" at bounding box center [1176, 733] width 754 height 24
click at [545, 178] on div "Add Column" at bounding box center [422, 208] width 723 height 176
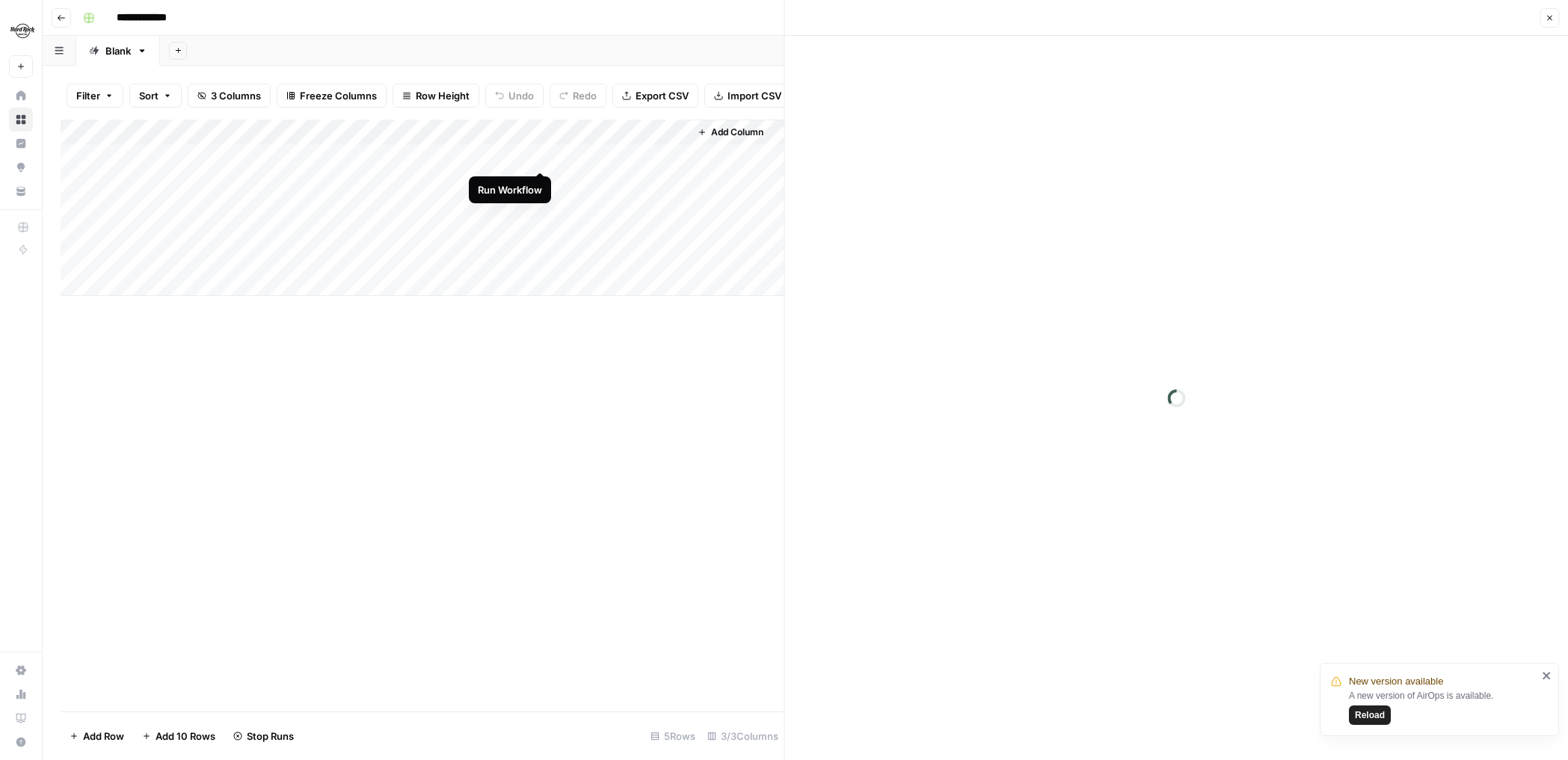
click at [540, 151] on div "Add Column" at bounding box center [422, 208] width 723 height 176
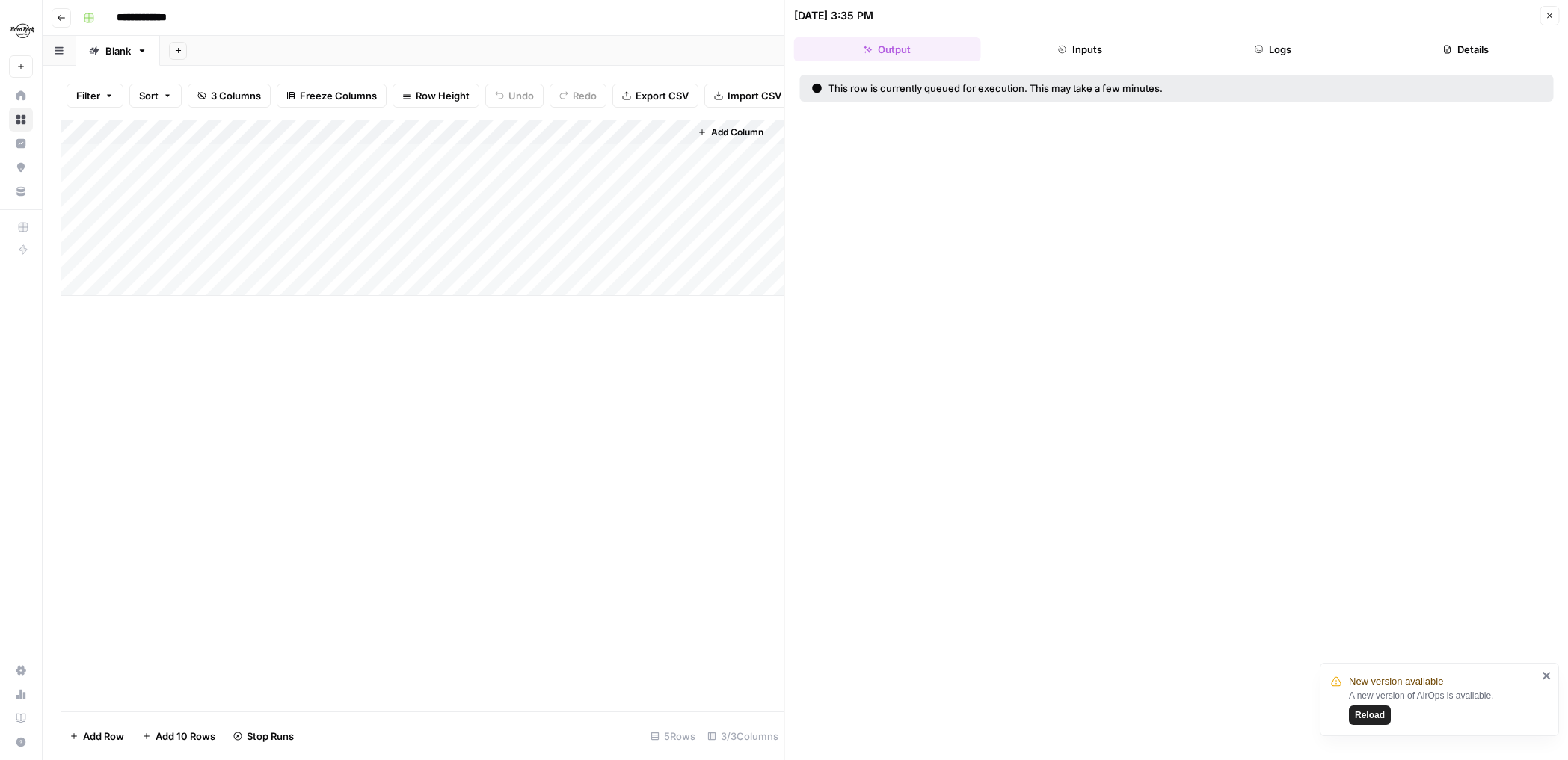
click at [1544, 11] on icon "button" at bounding box center [1548, 15] width 9 height 9
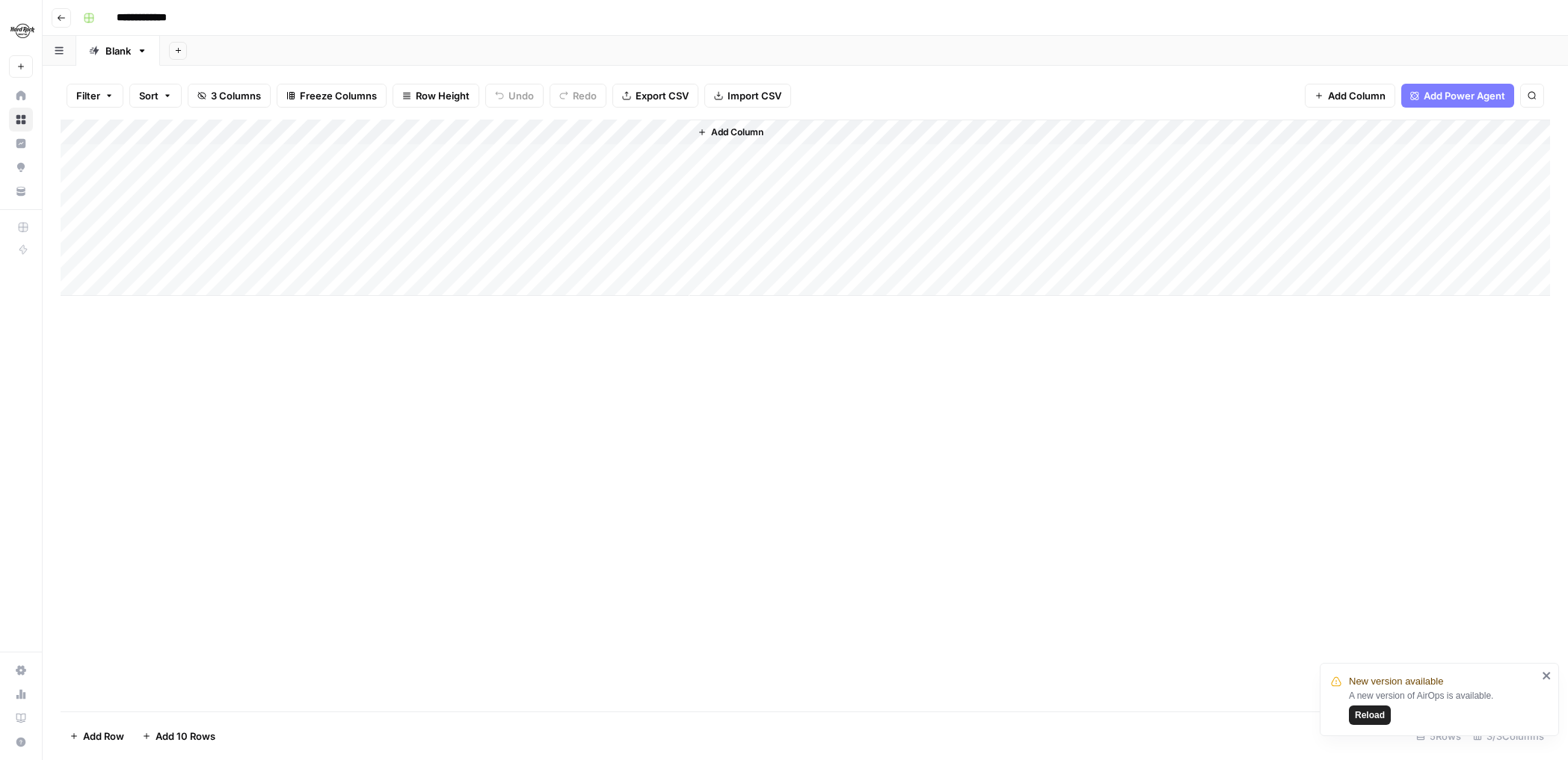
click at [1542, 678] on icon "close" at bounding box center [1546, 676] width 11 height 12
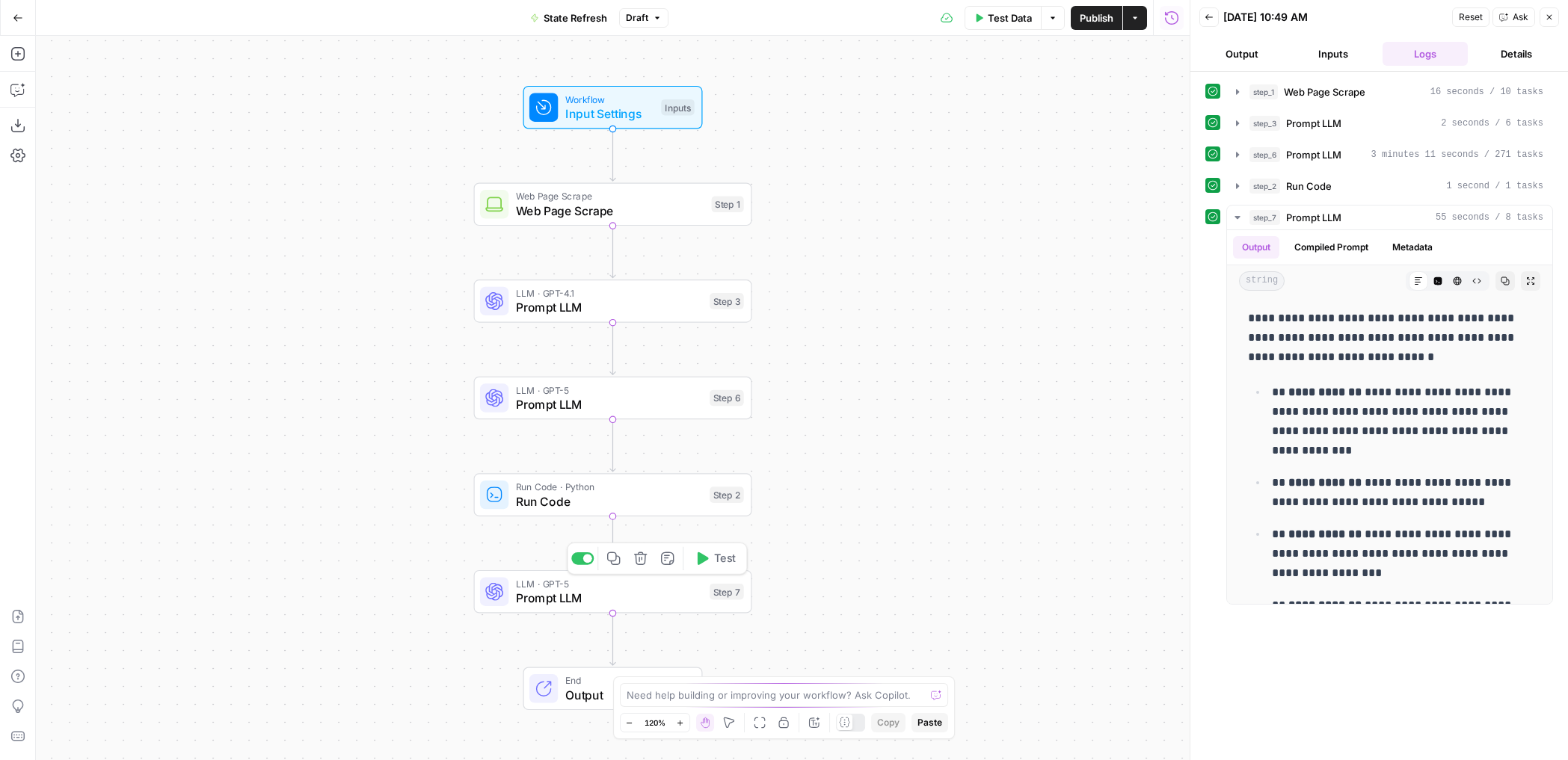
click at [680, 589] on span "Prompt LLM" at bounding box center [609, 597] width 187 height 18
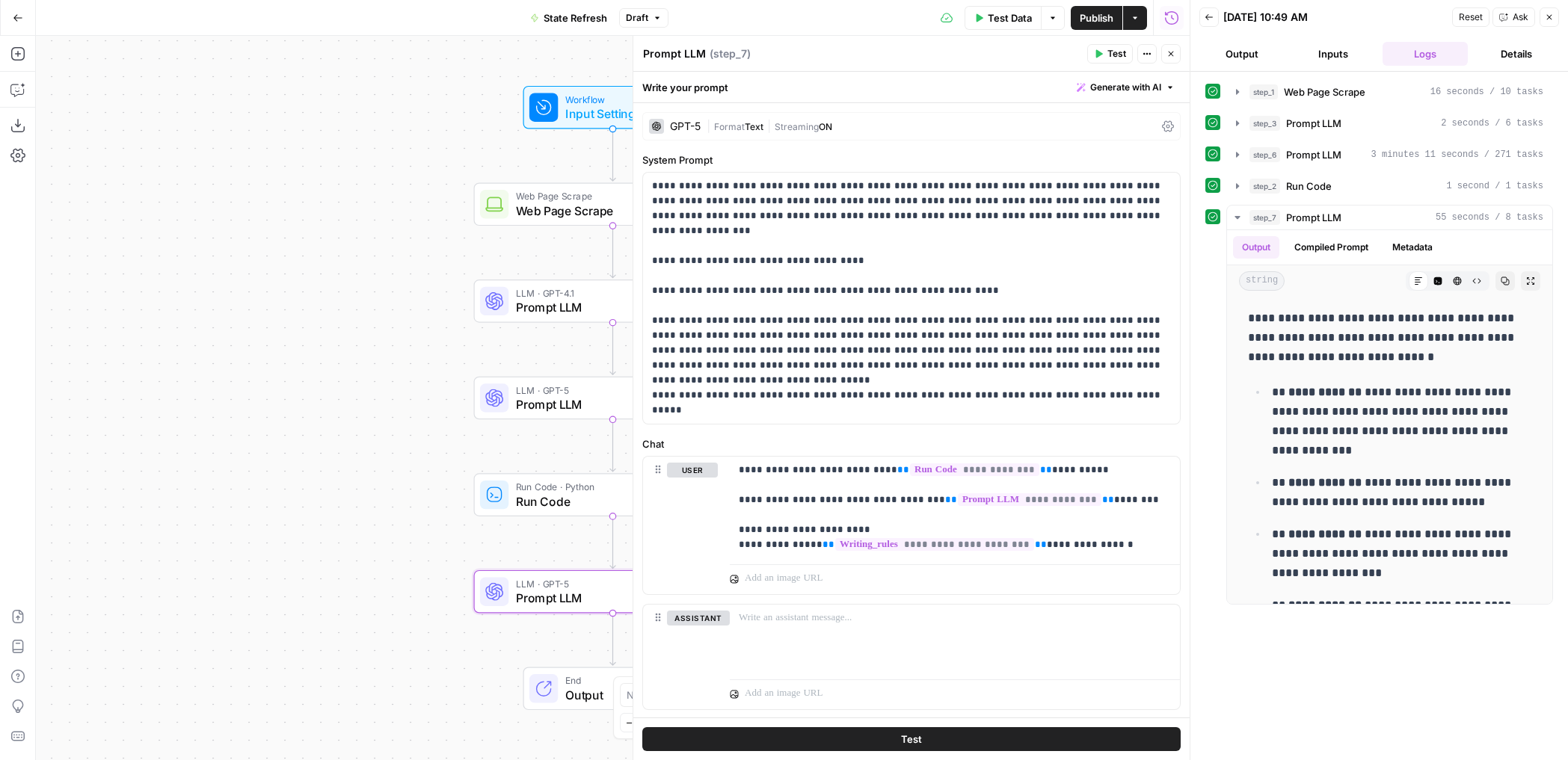
click at [1121, 57] on span "Test" at bounding box center [1116, 54] width 19 height 14
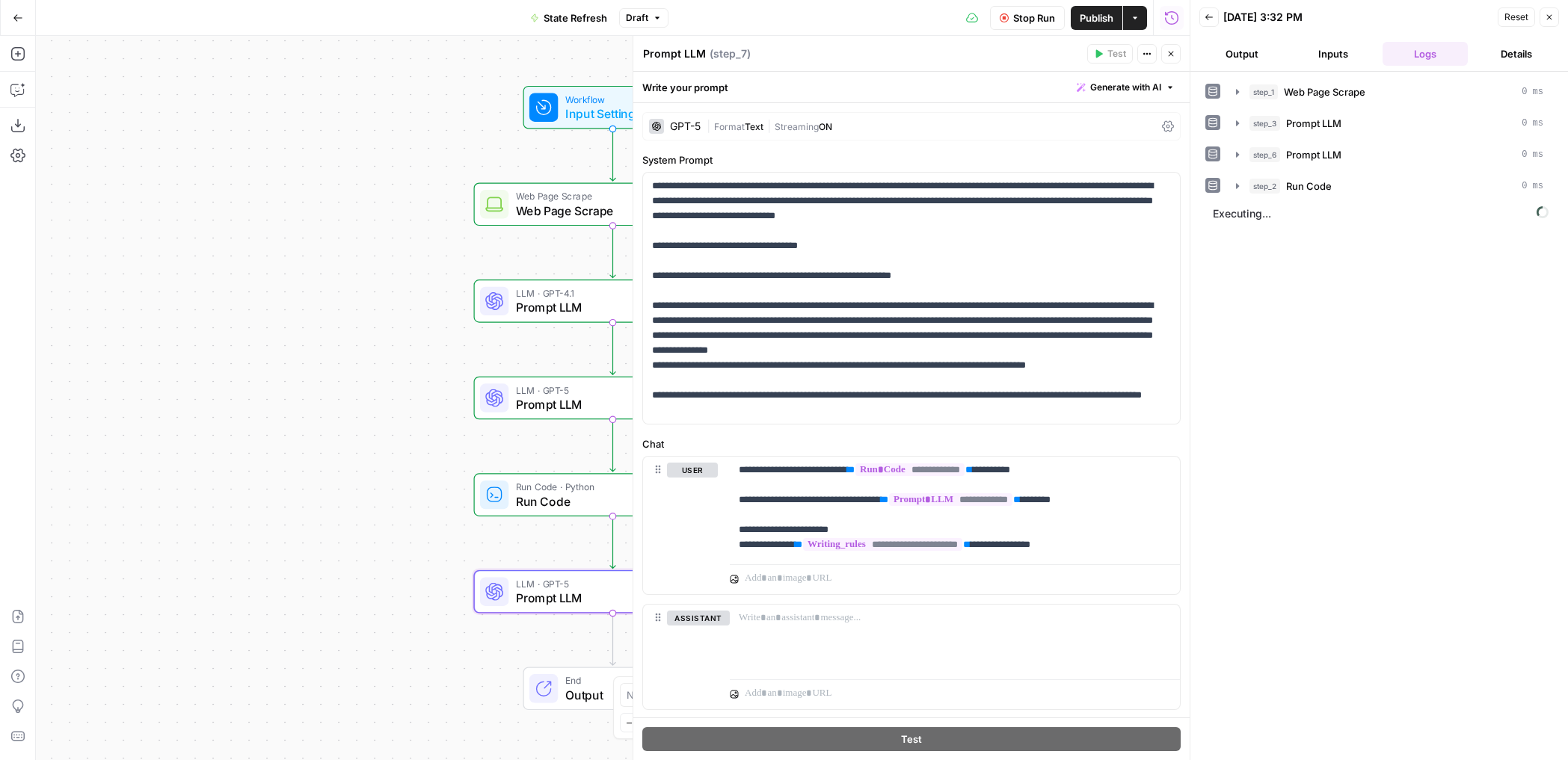
click at [1169, 52] on icon "button" at bounding box center [1170, 54] width 5 height 5
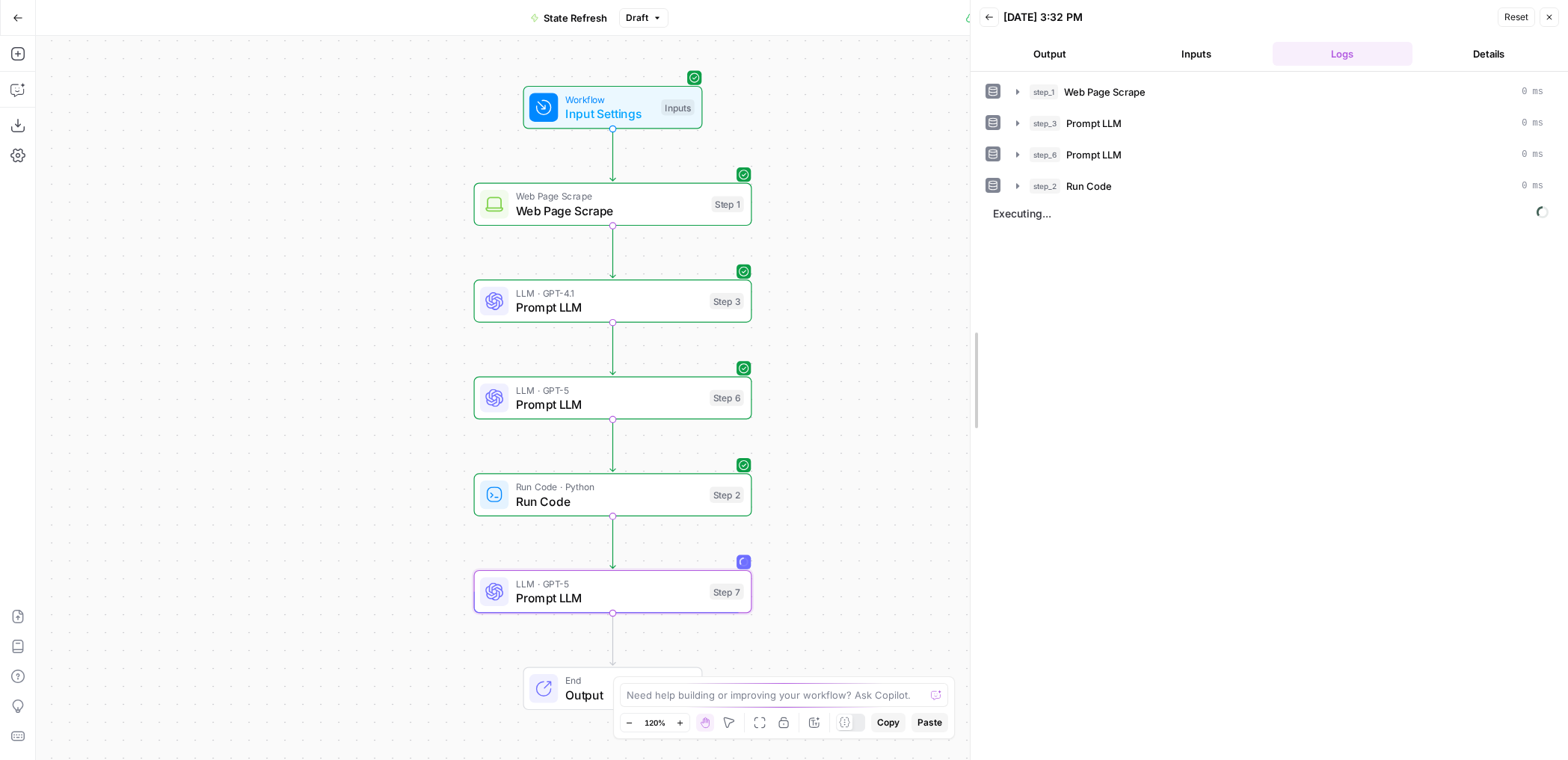
drag, startPoint x: 1194, startPoint y: 257, endPoint x: 922, endPoint y: 259, distance: 272.0
click at [922, 257] on body "Hard Rock Digital New Home Browse Insights Opportunities Your Data Recent Grids…" at bounding box center [784, 380] width 1568 height 760
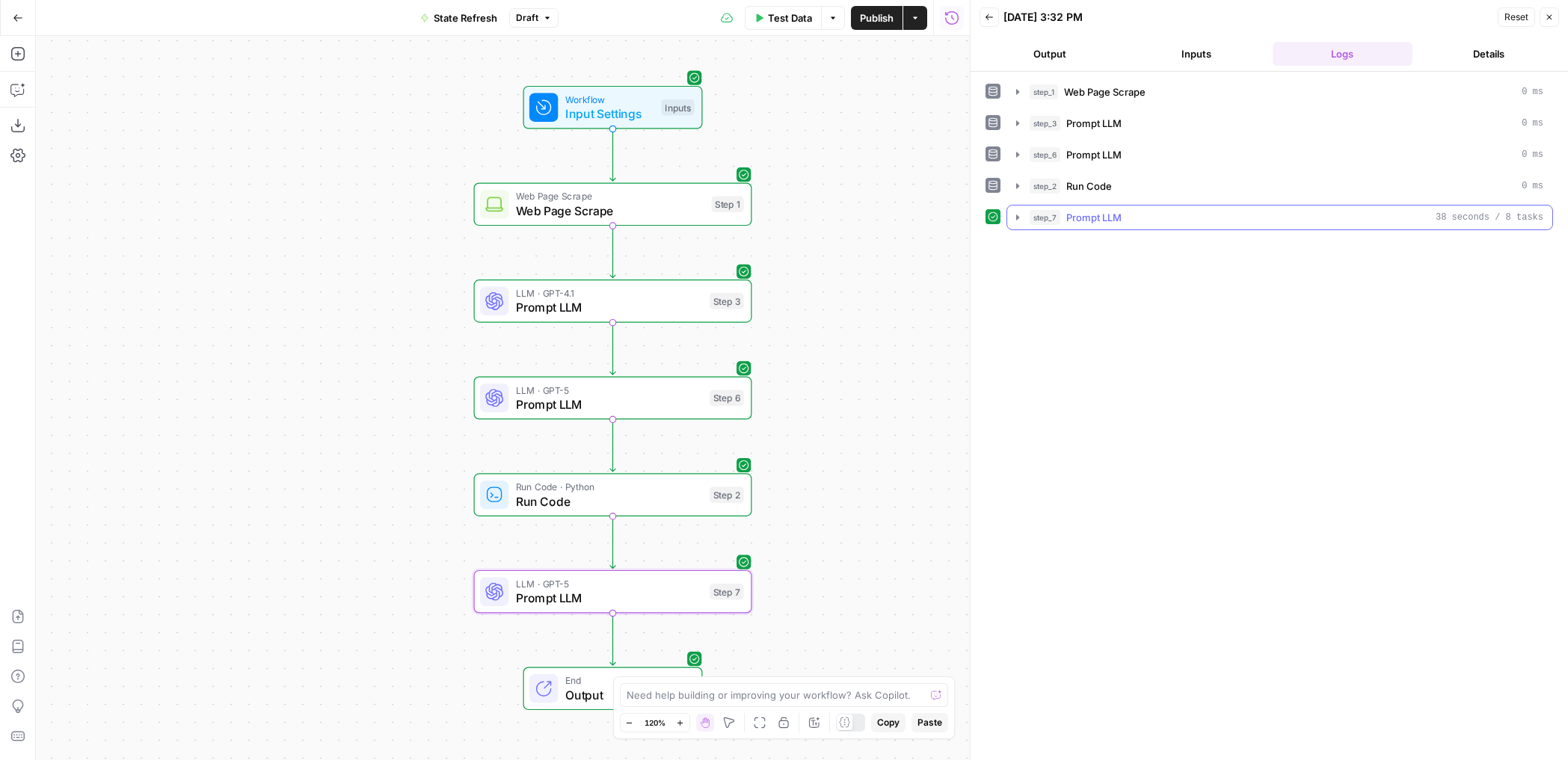
click at [1026, 217] on button "step_7 Prompt LLM 38 seconds / 8 tasks" at bounding box center [1280, 217] width 545 height 24
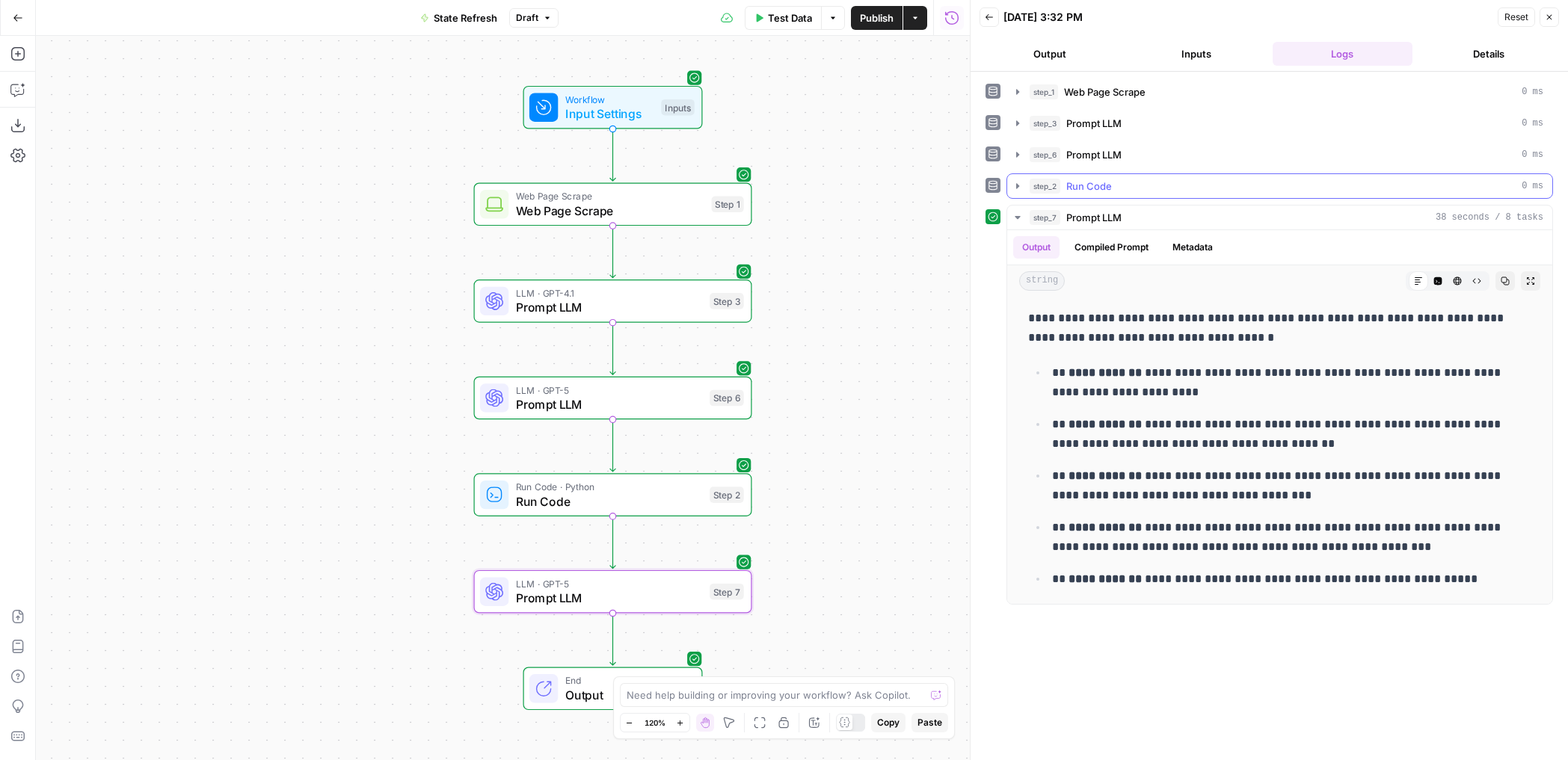
click at [1013, 188] on icon "button" at bounding box center [1017, 186] width 12 height 12
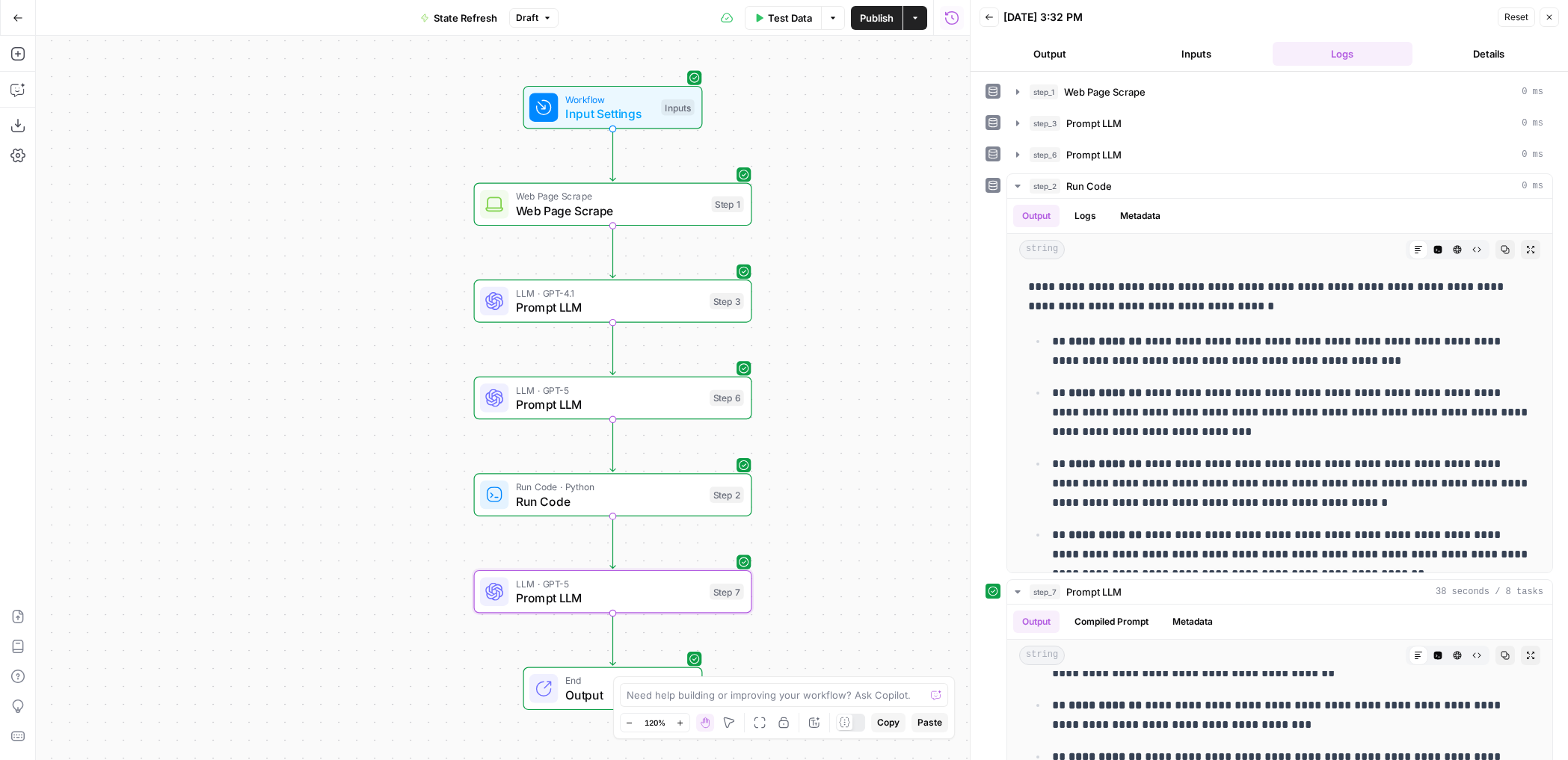
click at [1543, 11] on button "Close" at bounding box center [1549, 18] width 20 height 20
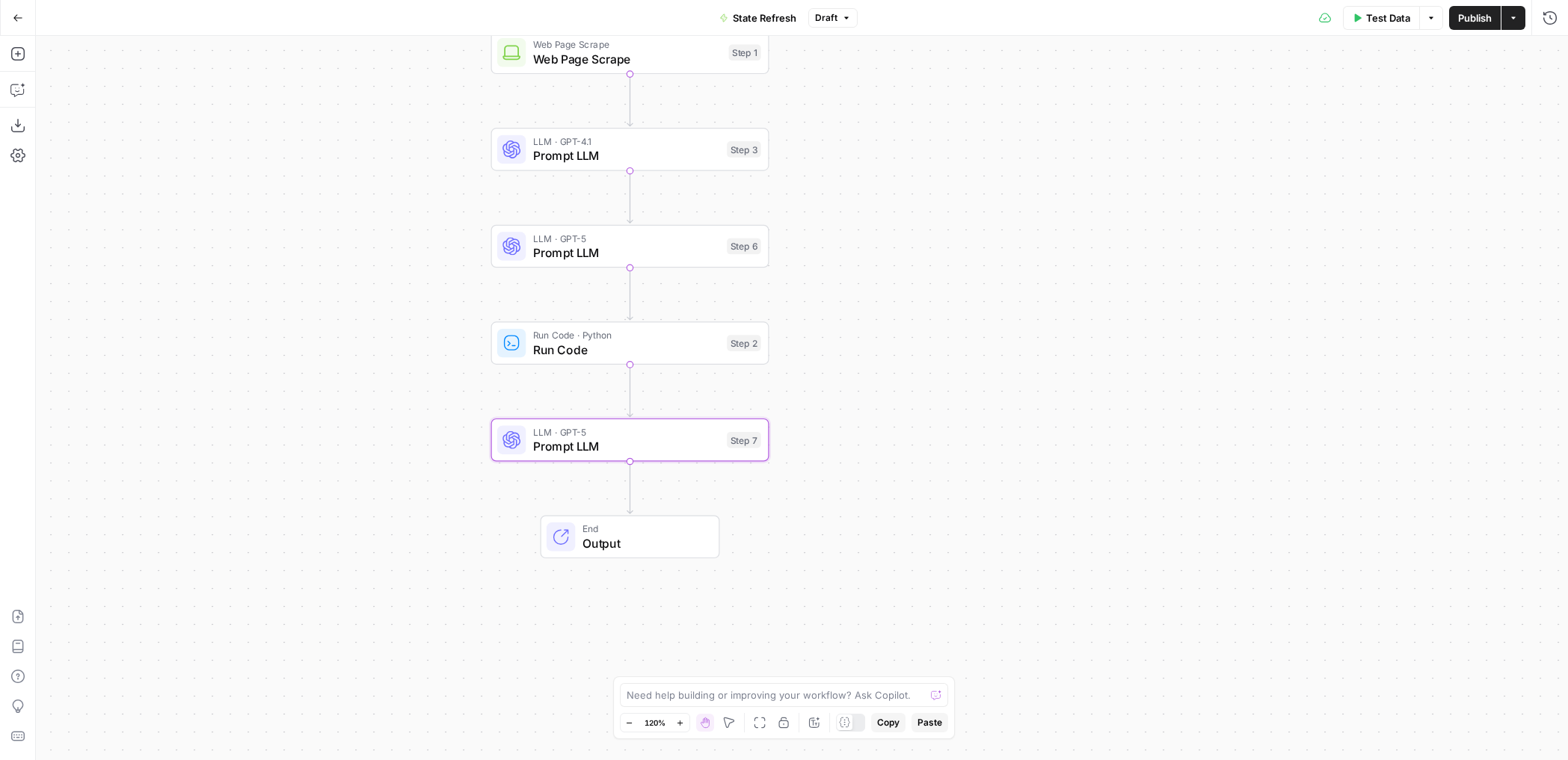
drag, startPoint x: 818, startPoint y: 449, endPoint x: 835, endPoint y: 296, distance: 153.9
click at [836, 296] on div "Workflow Input Settings Inputs Web Page Scrape Web Page Scrape Step 1 LLM · GPT…" at bounding box center [802, 398] width 1532 height 724
click at [1481, 20] on span "Publish" at bounding box center [1475, 18] width 33 height 15
